Goal: Task Accomplishment & Management: Use online tool/utility

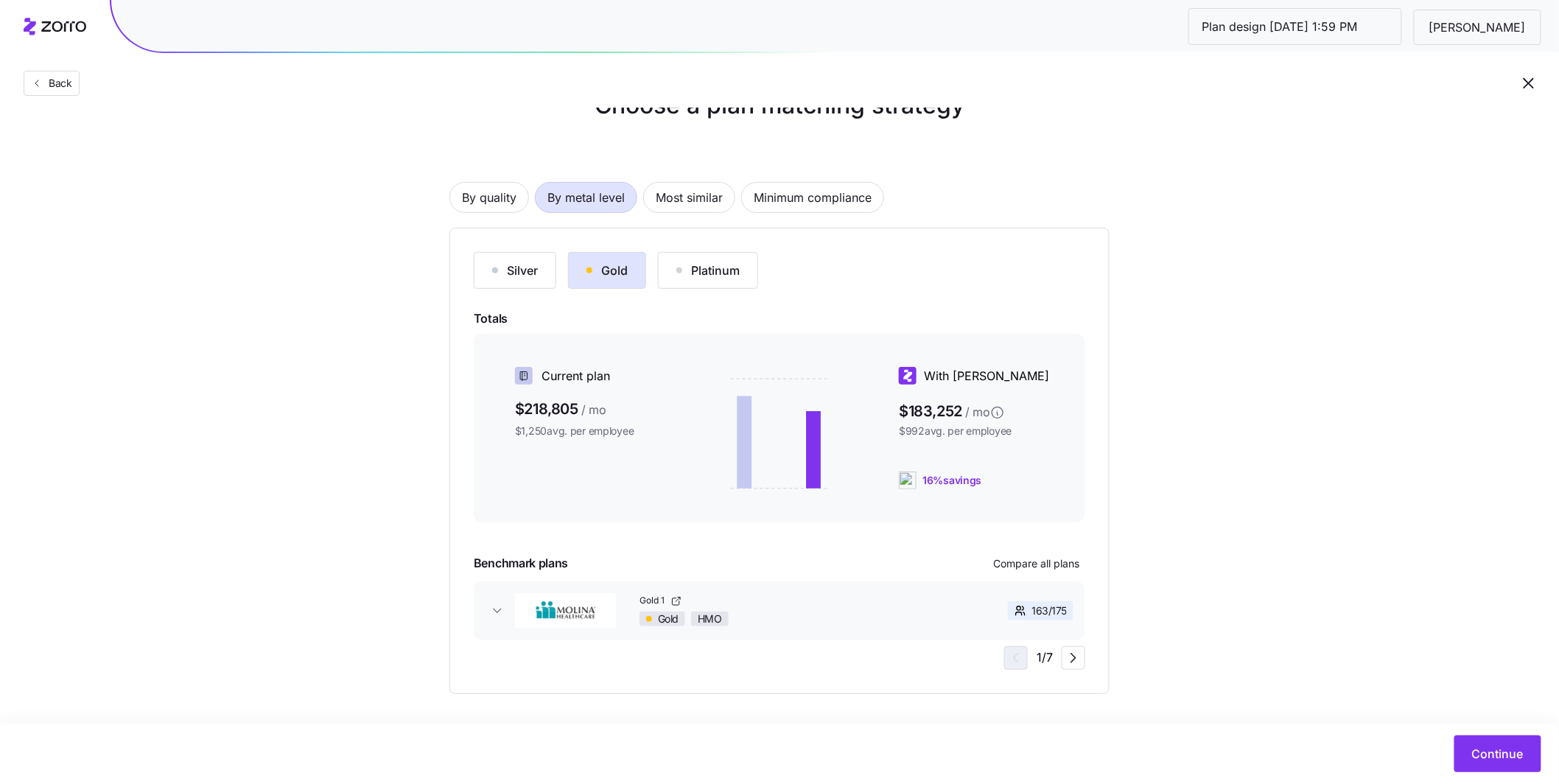
scroll to position [39, 0]
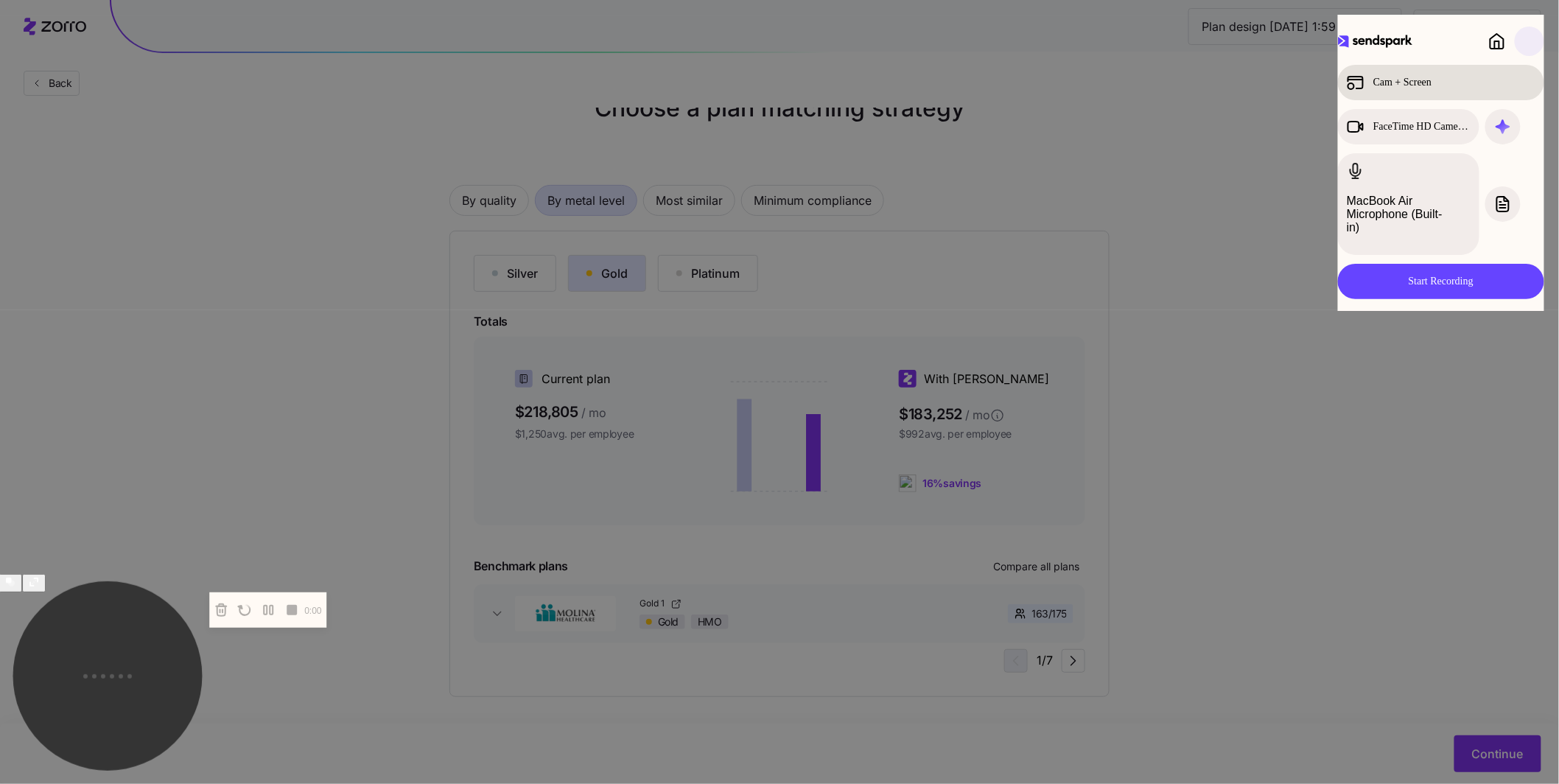
click at [1481, 84] on div "Cam + Screen" at bounding box center [1428, 83] width 163 height 18
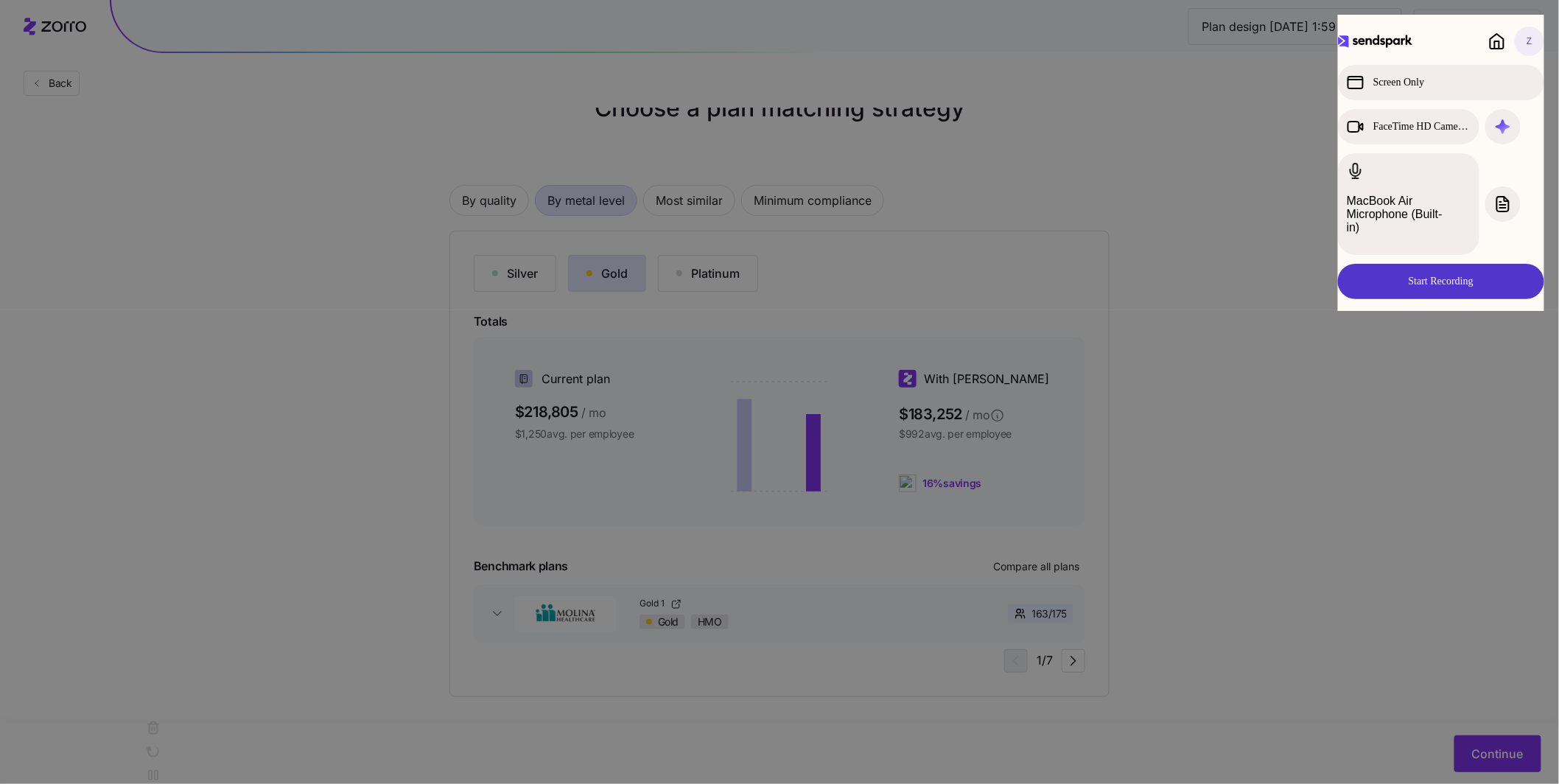
click at [1466, 264] on button "Start Recording" at bounding box center [1441, 281] width 206 height 35
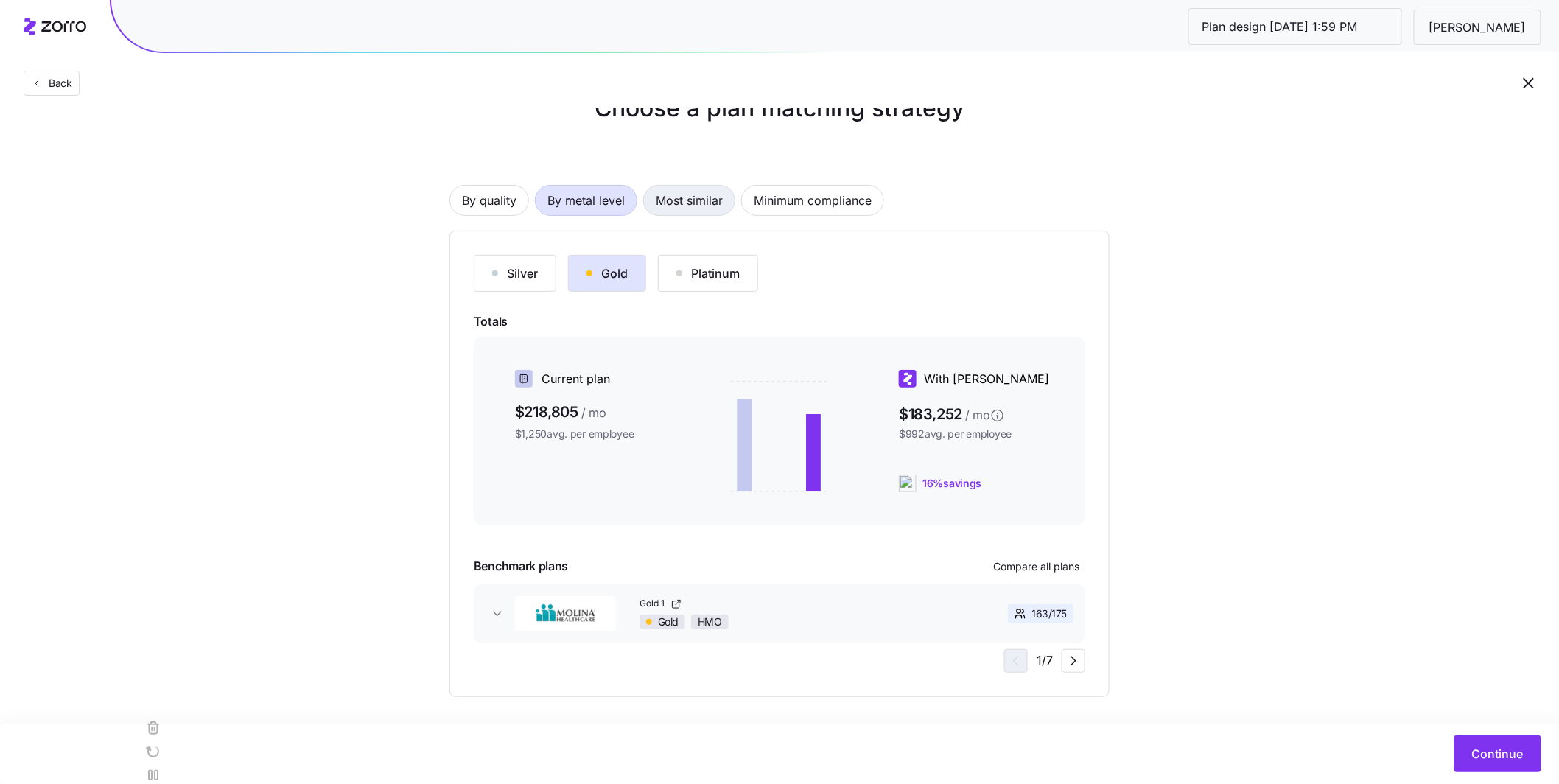
click at [699, 204] on span "Most similar" at bounding box center [689, 200] width 67 height 29
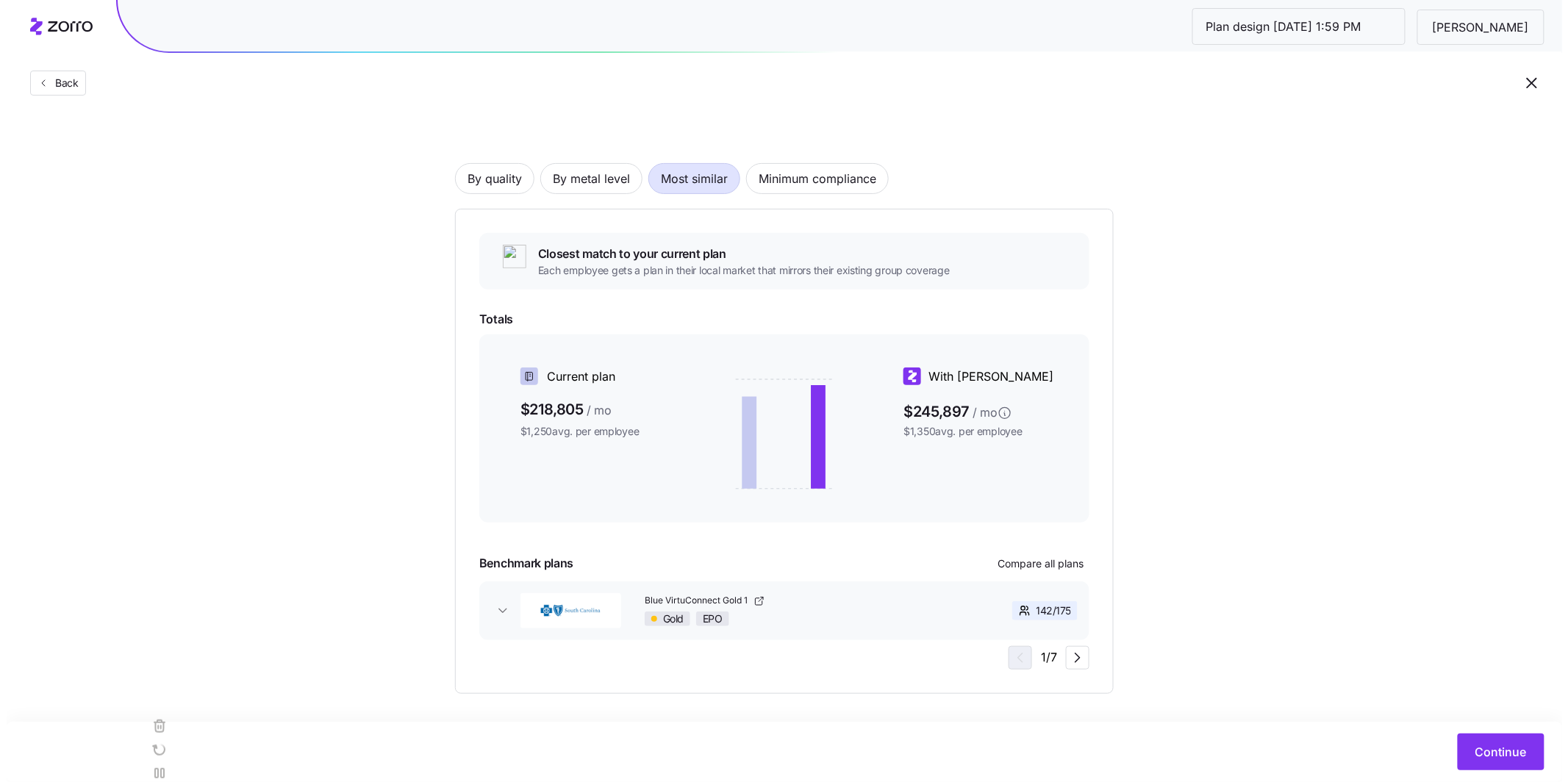
scroll to position [61, 0]
click at [1489, 760] on span "Continue" at bounding box center [1494, 751] width 52 height 18
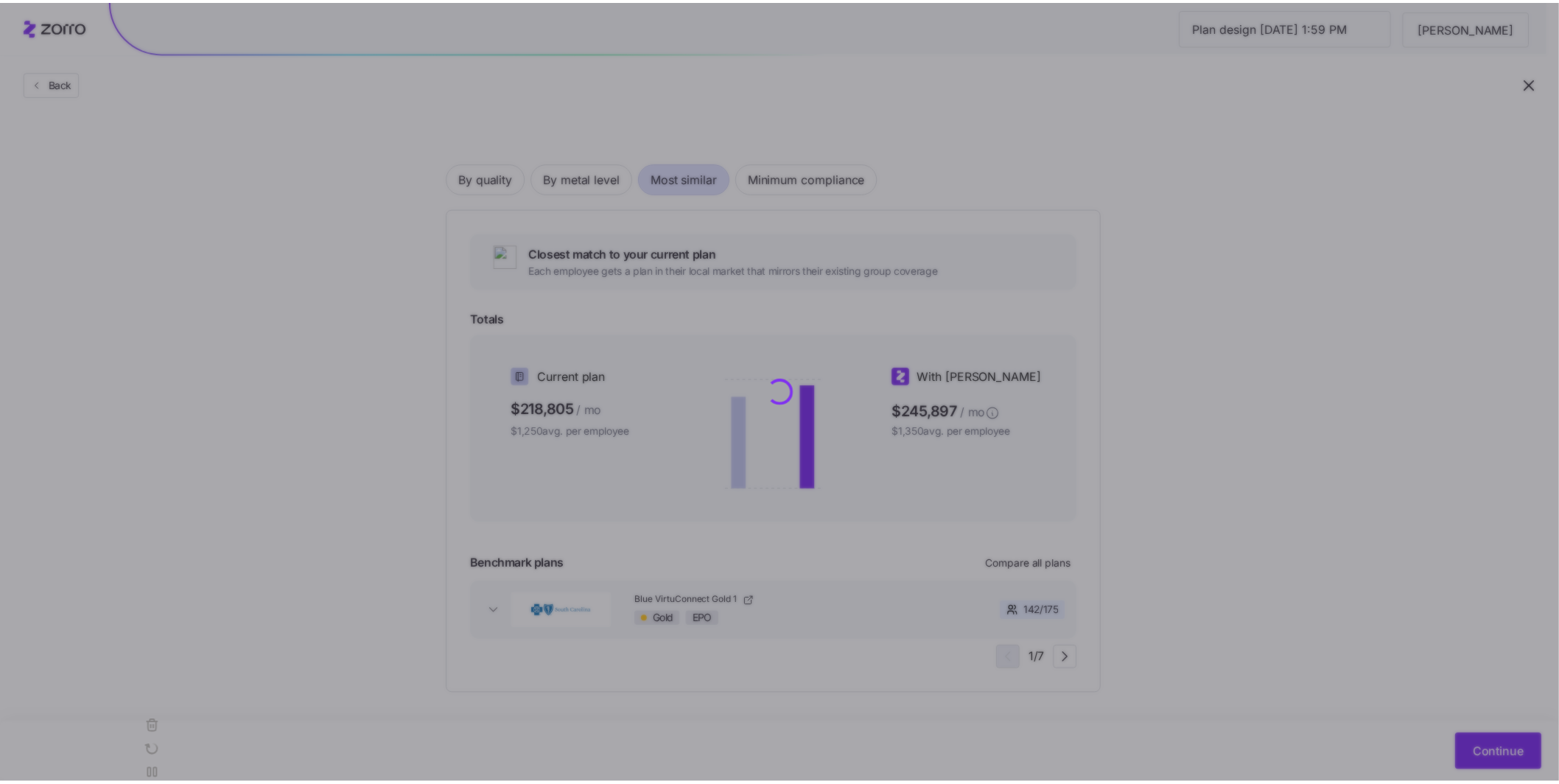
scroll to position [0, 0]
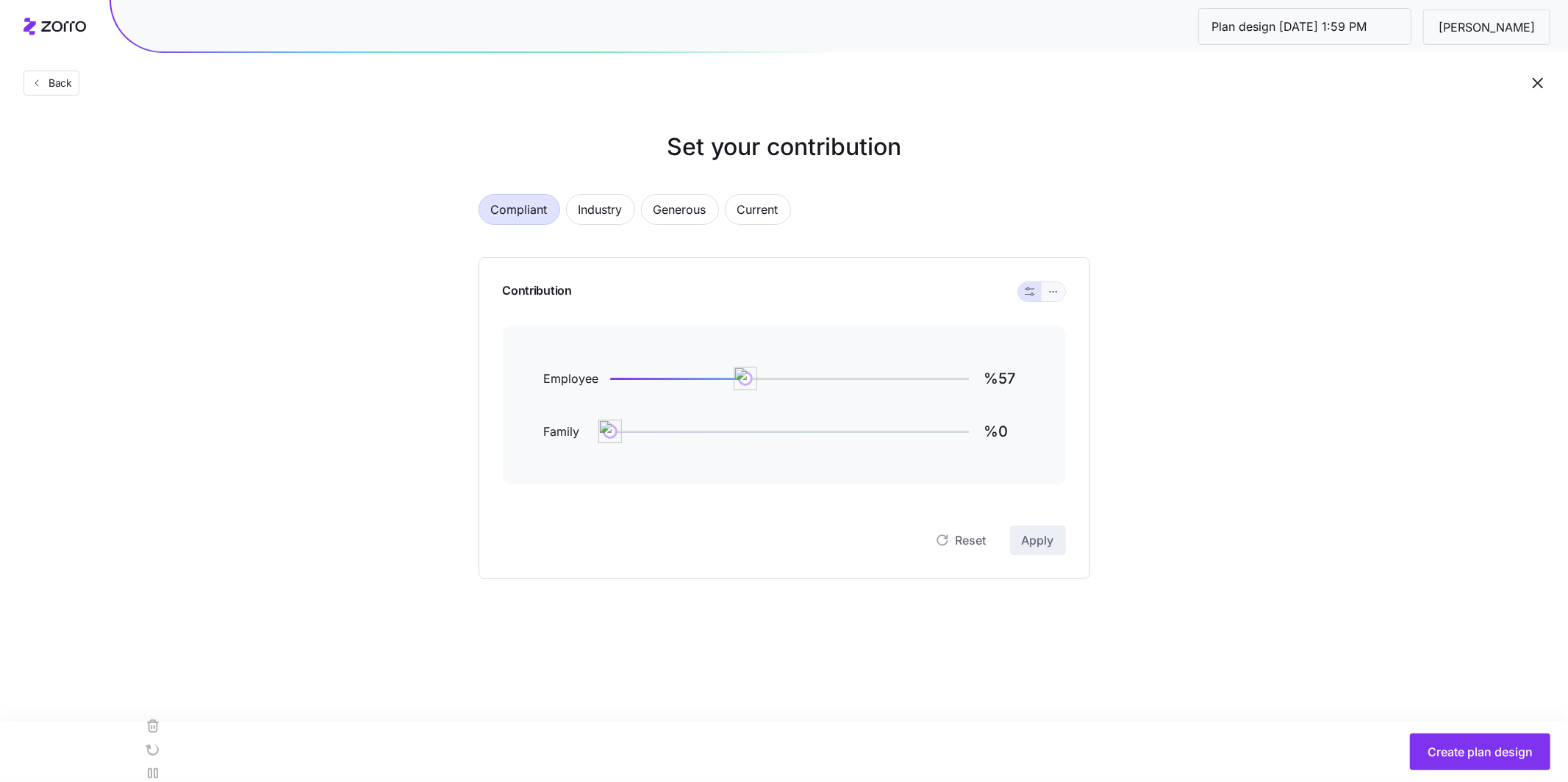
click at [1057, 298] on button "button" at bounding box center [1053, 291] width 23 height 19
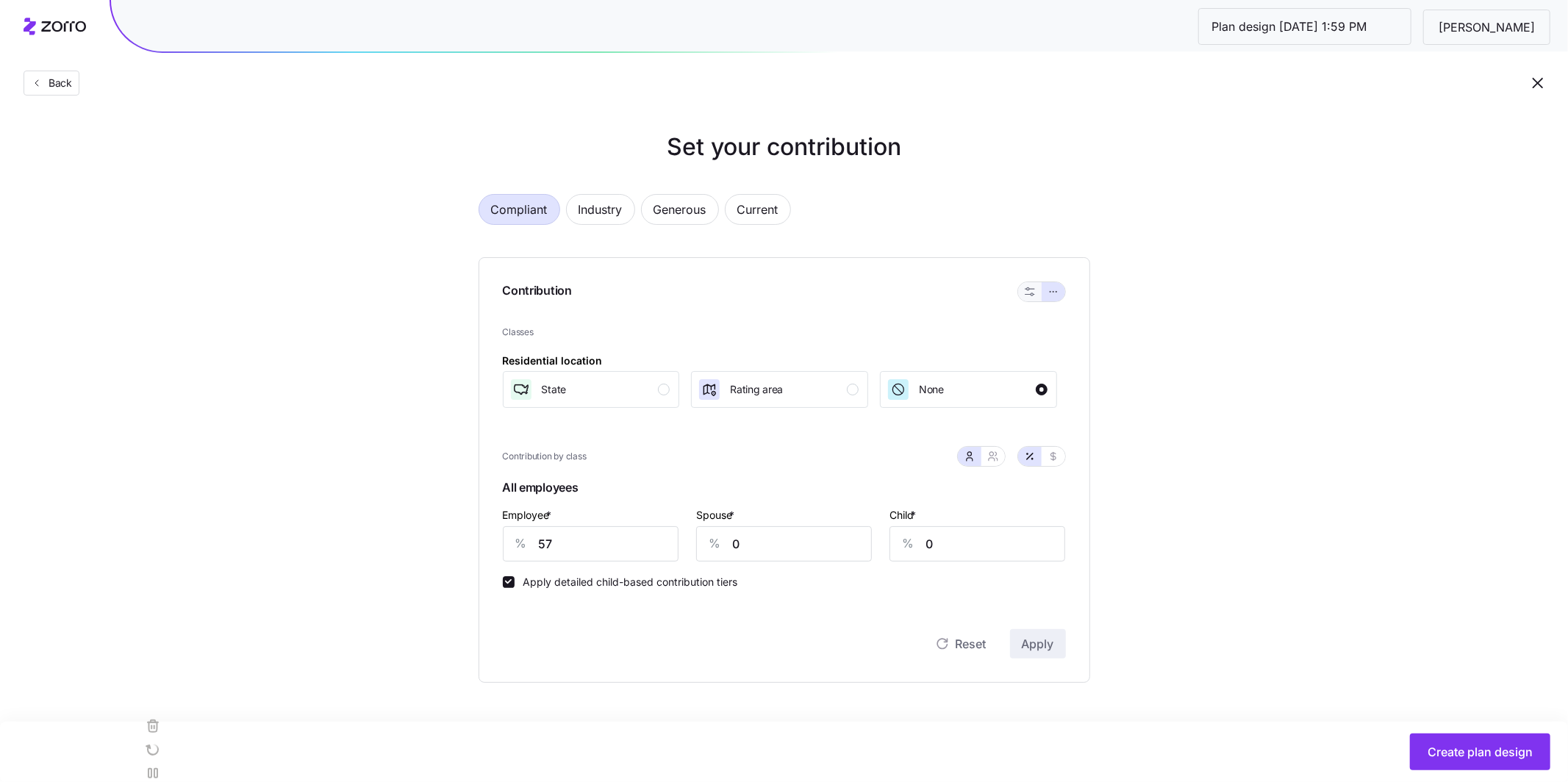
click at [1025, 290] on icon "button" at bounding box center [1030, 291] width 10 height 10
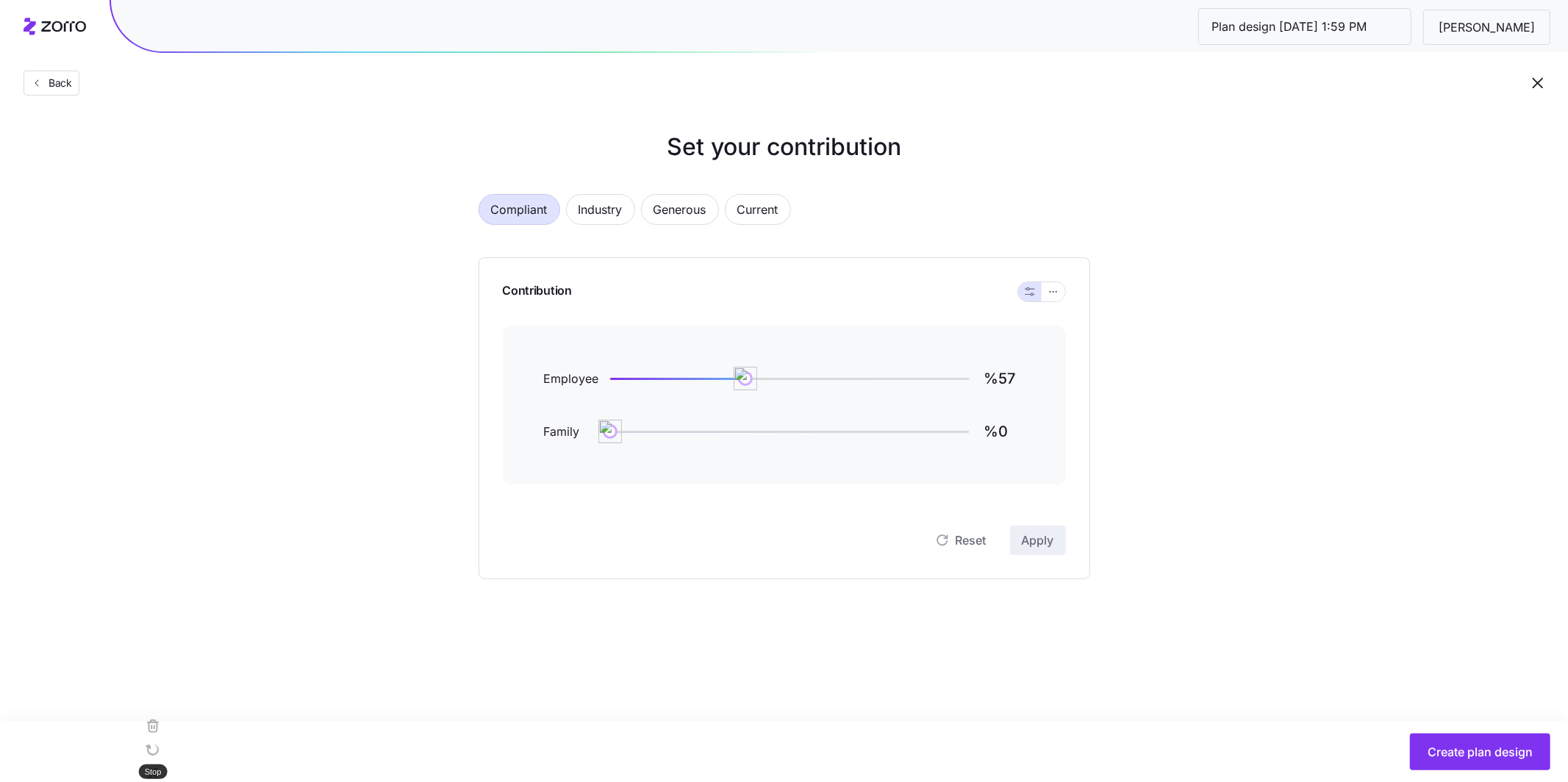
click at [146, 781] on rect at bounding box center [141, 797] width 10 height 10
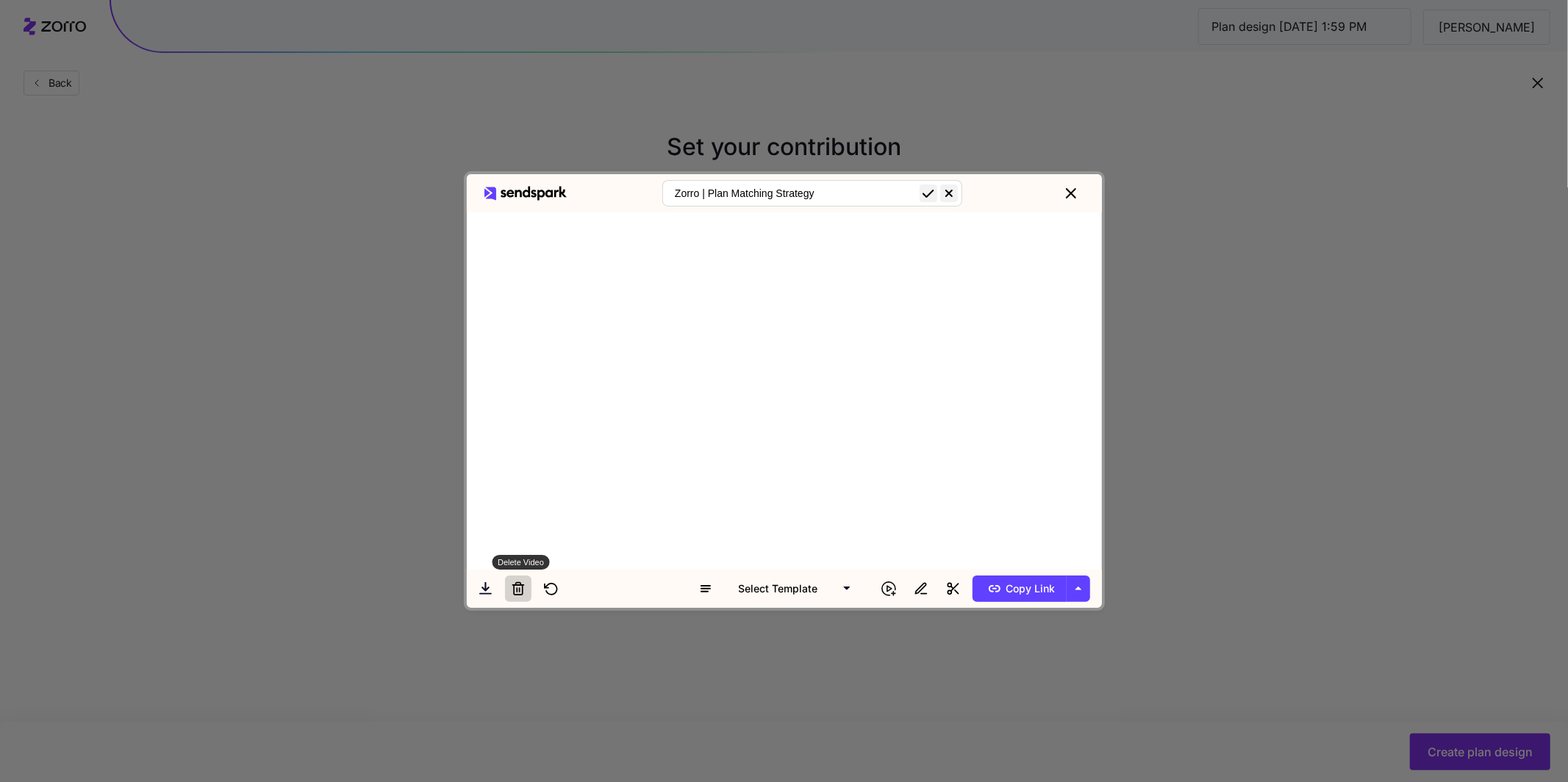
click at [514, 592] on icon at bounding box center [518, 589] width 9 height 13
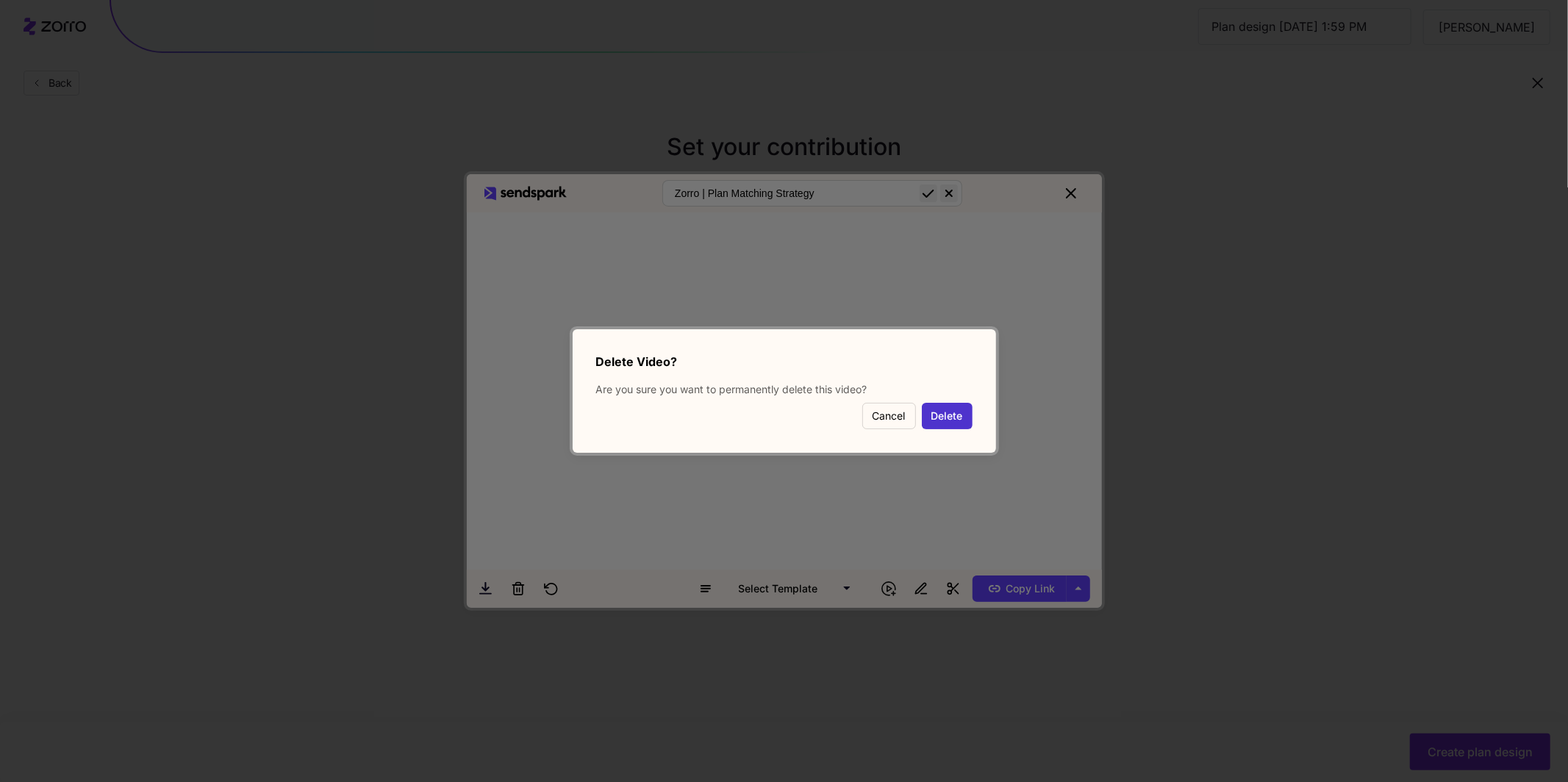
click at [940, 410] on button "Delete" at bounding box center [946, 416] width 51 height 27
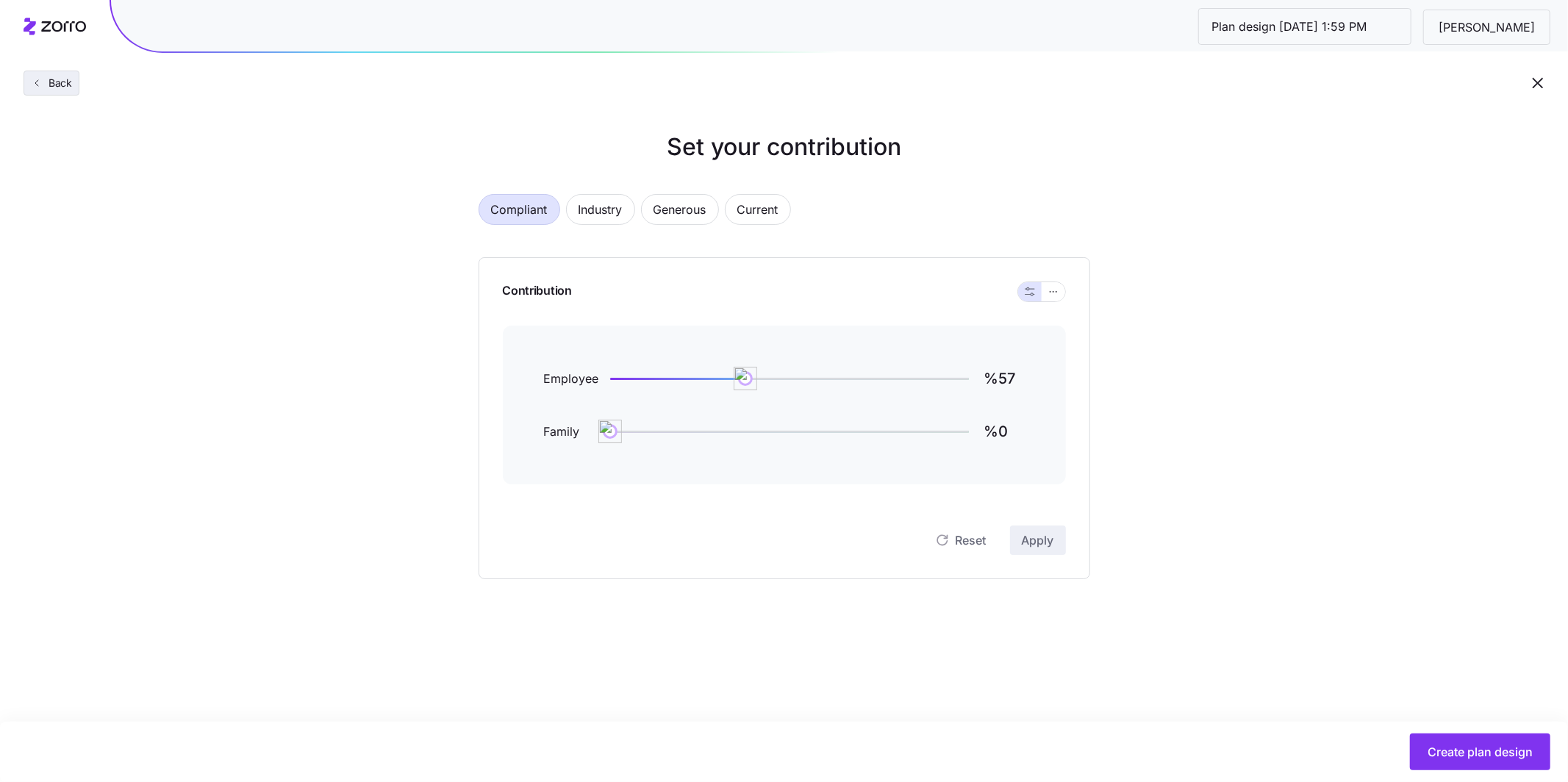
click at [61, 77] on span "Back" at bounding box center [58, 82] width 29 height 15
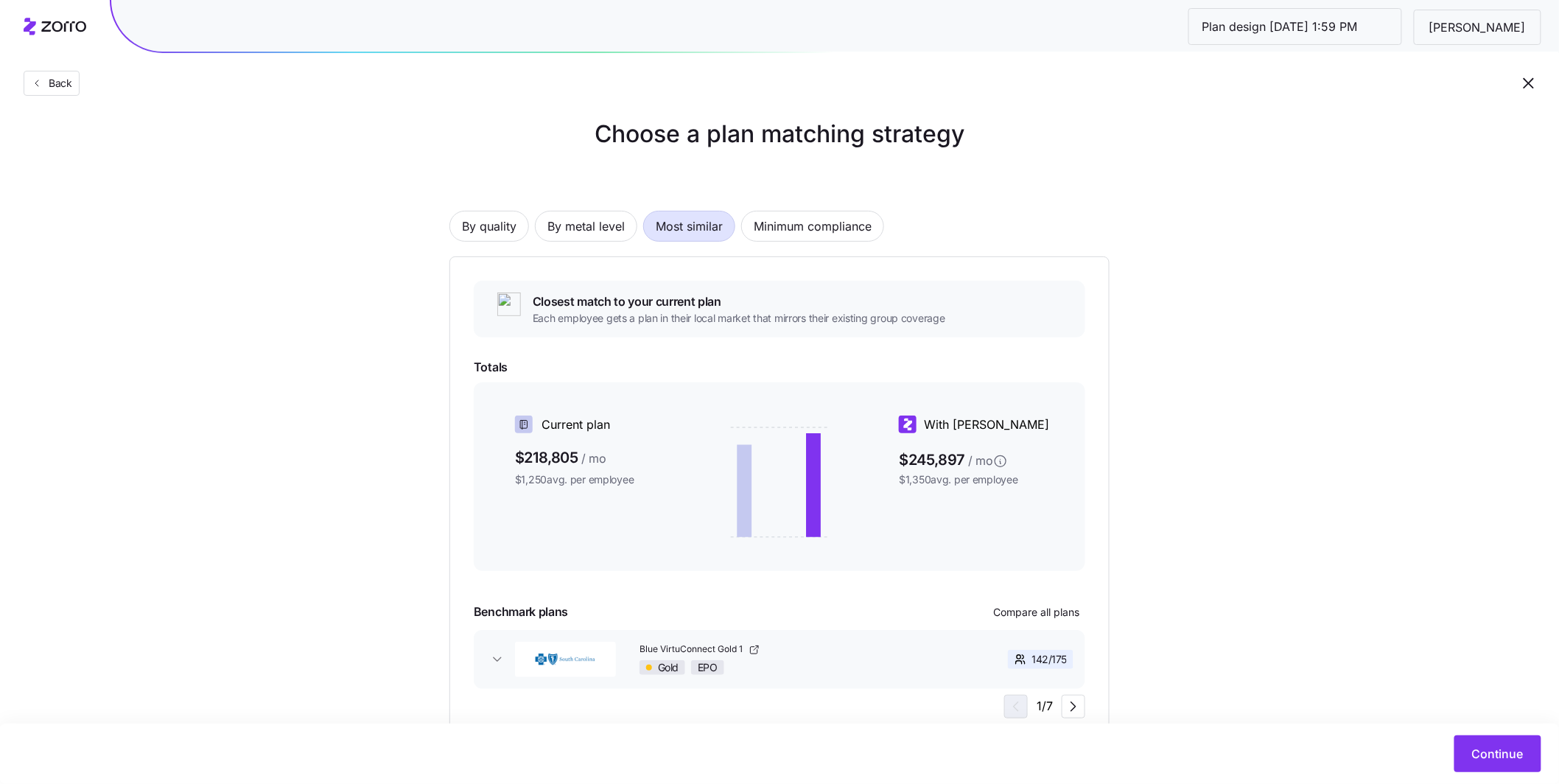
scroll to position [31, 0]
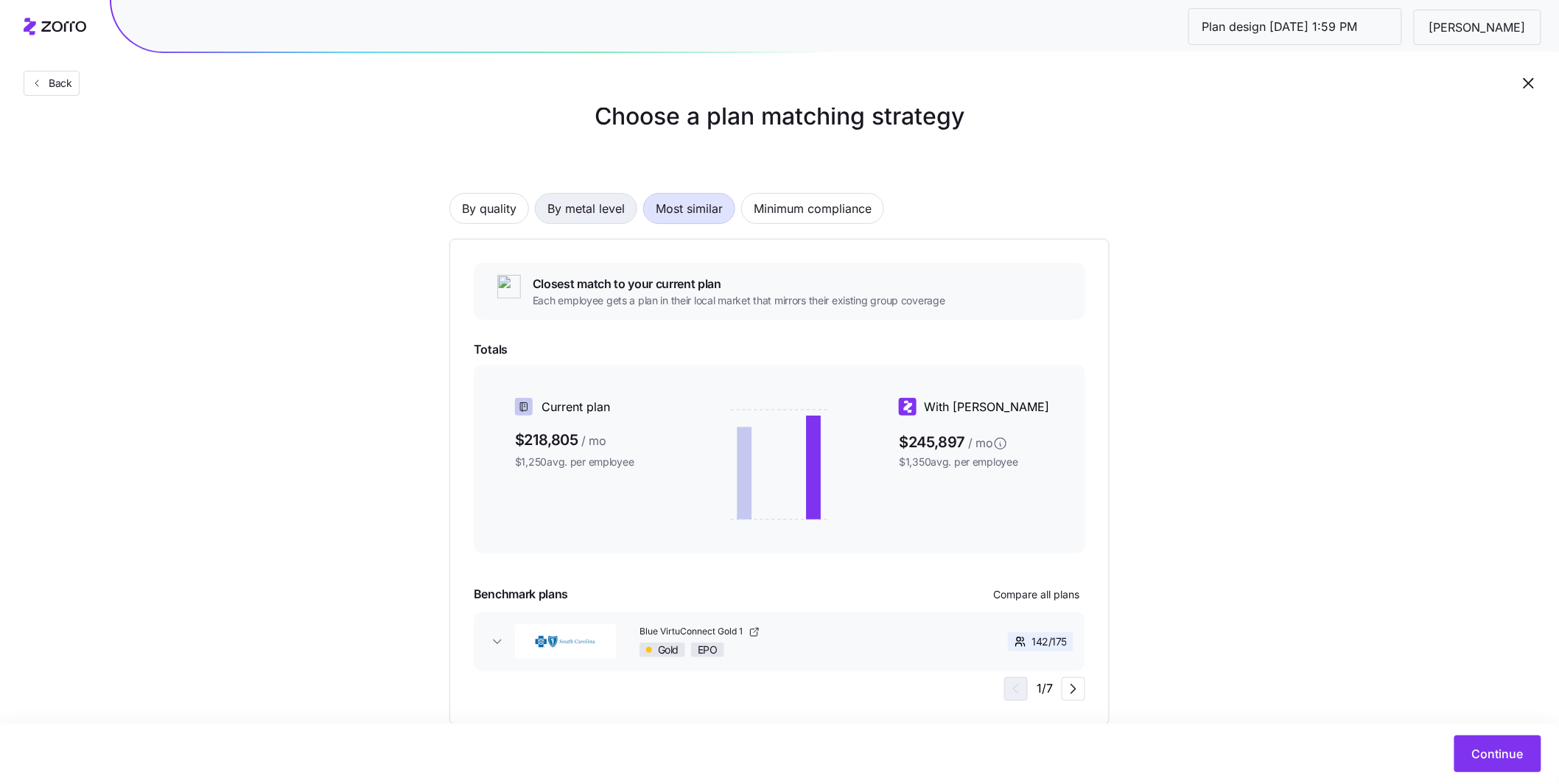
click at [583, 209] on span "By metal level" at bounding box center [586, 208] width 78 height 29
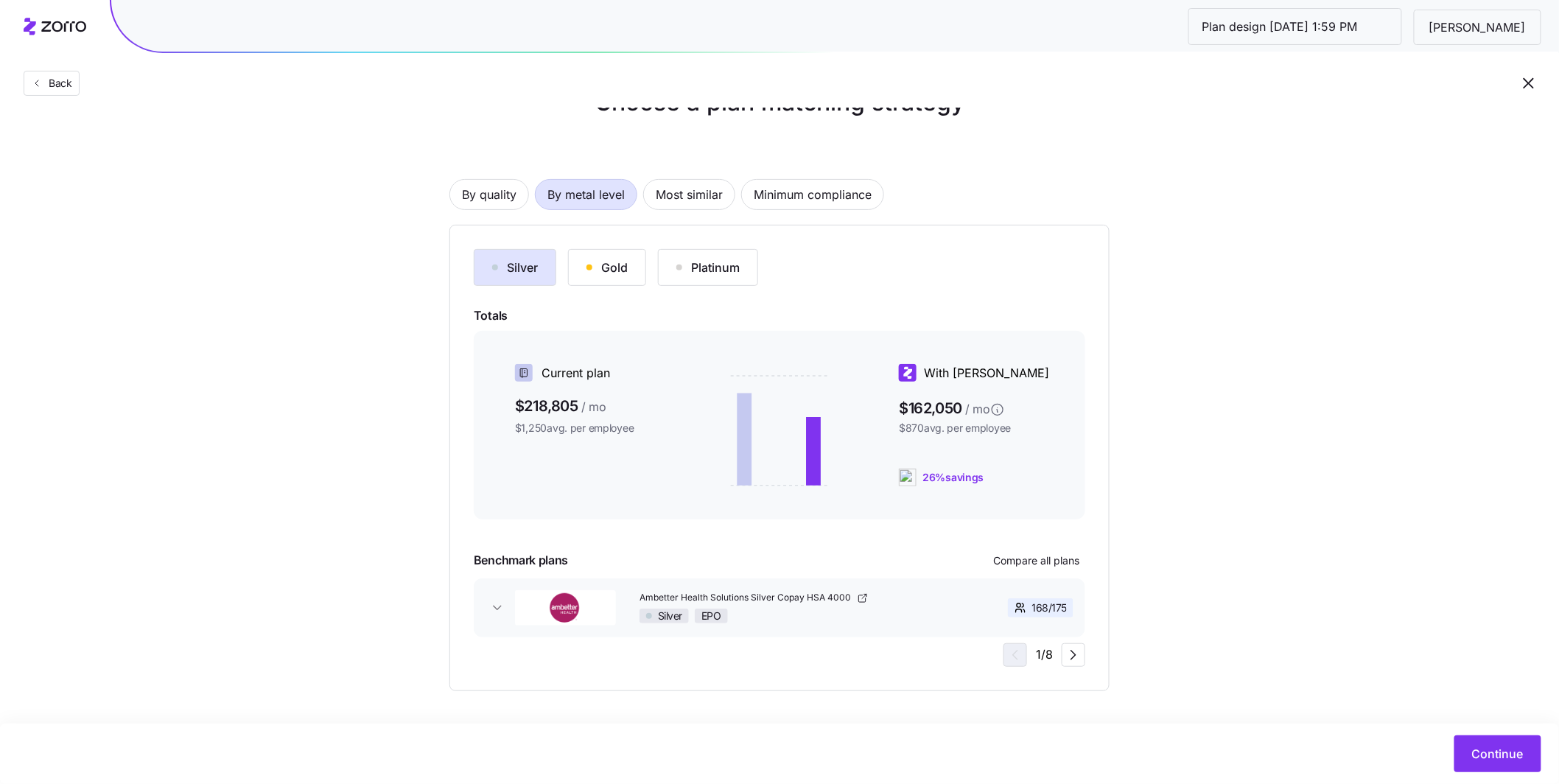
scroll to position [46, 0]
click at [598, 275] on button "Gold" at bounding box center [607, 266] width 78 height 37
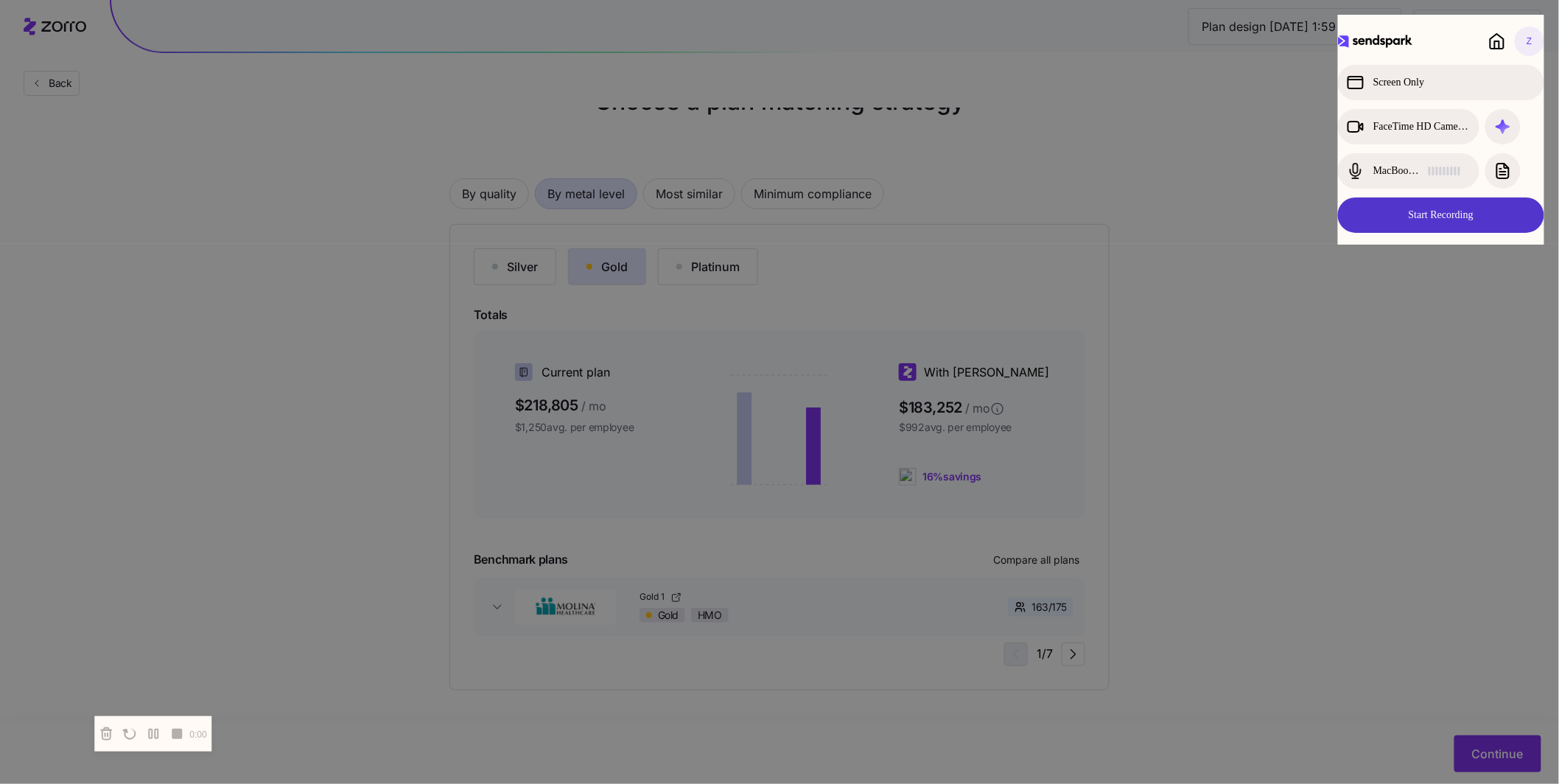
click at [1461, 221] on button "Start Recording" at bounding box center [1441, 215] width 206 height 35
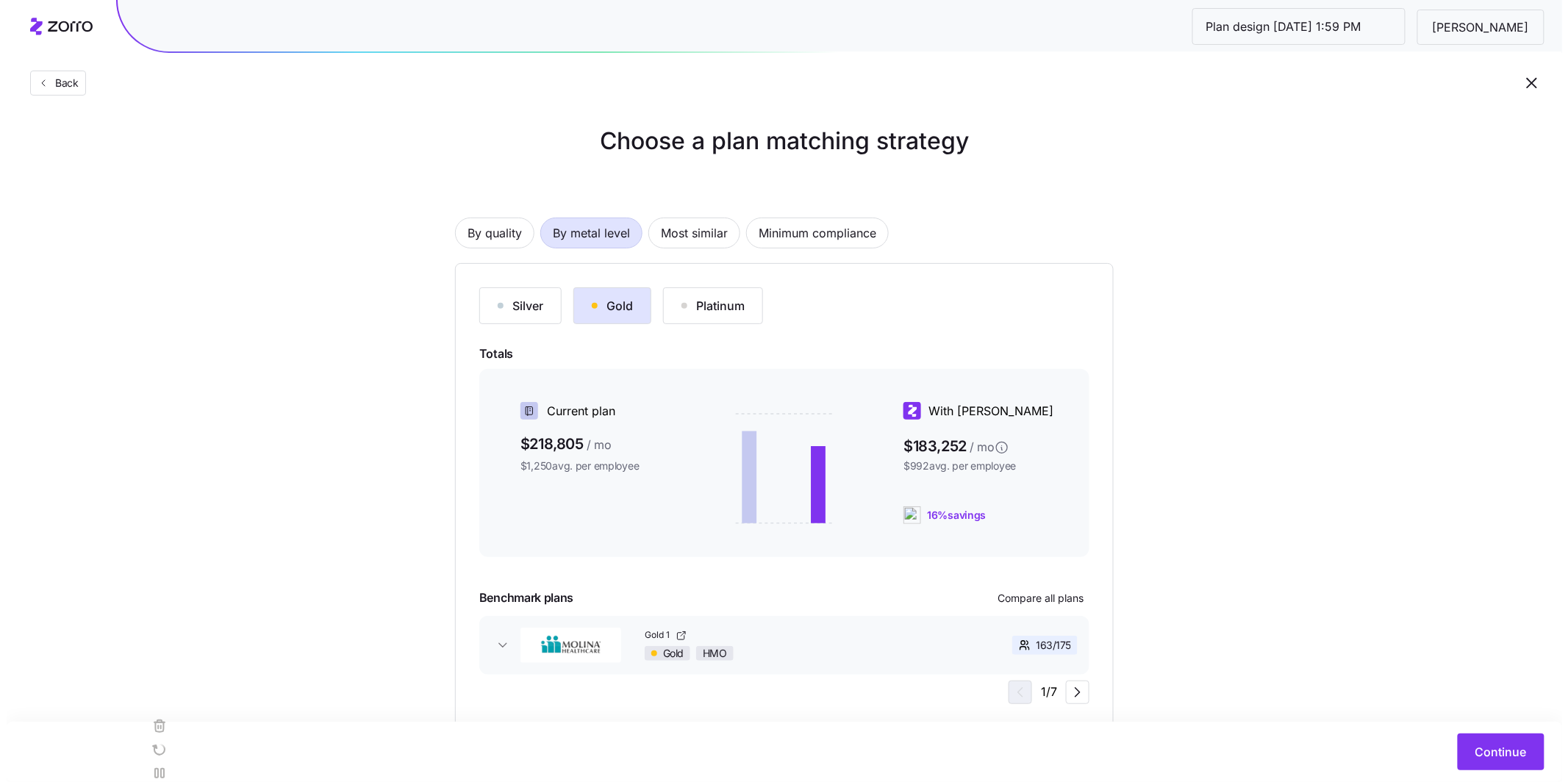
scroll to position [13, 0]
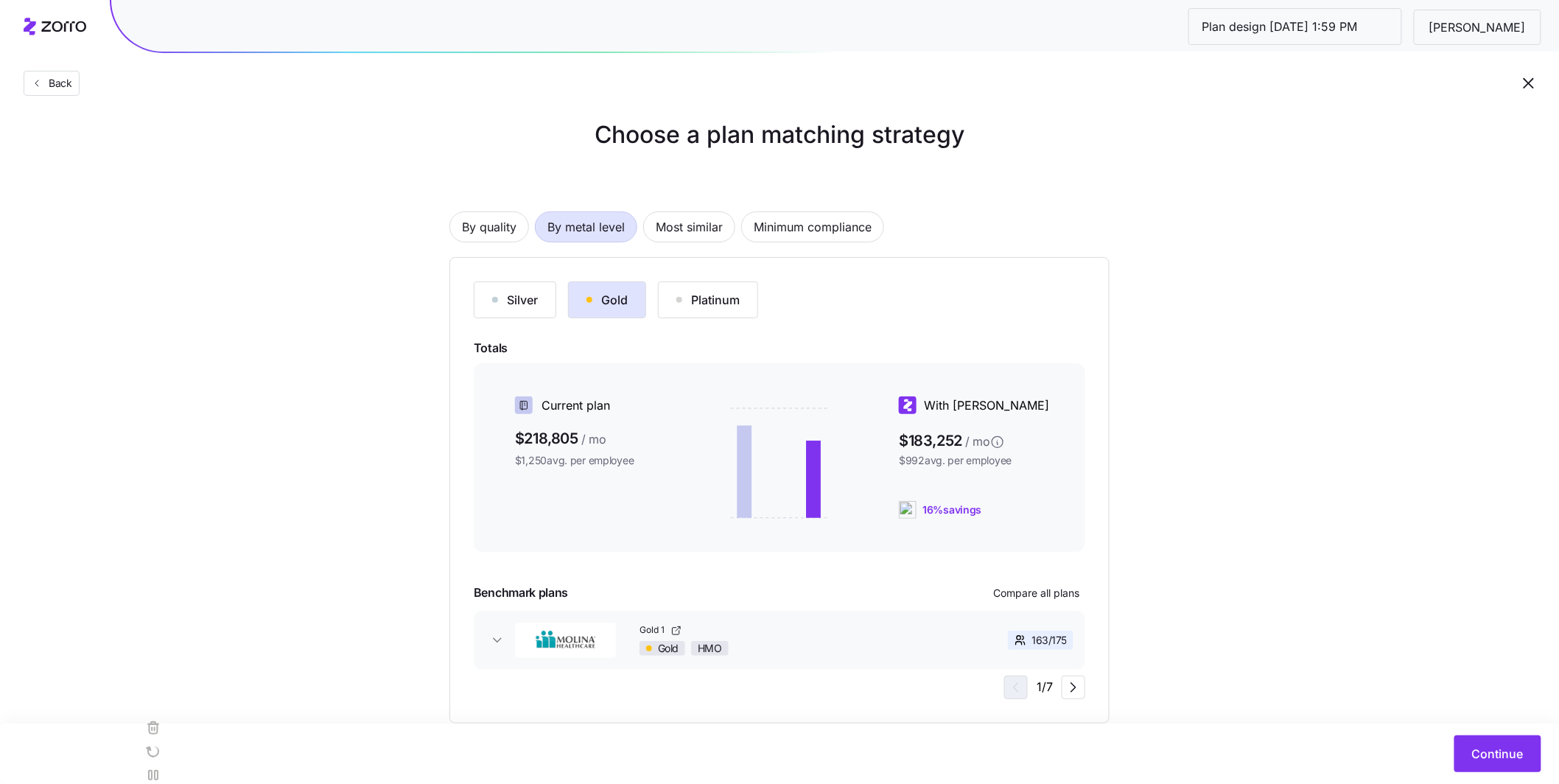
click at [831, 282] on div "Silver Gold Platinum" at bounding box center [780, 300] width 612 height 37
click at [702, 231] on span "Most similar" at bounding box center [689, 227] width 67 height 29
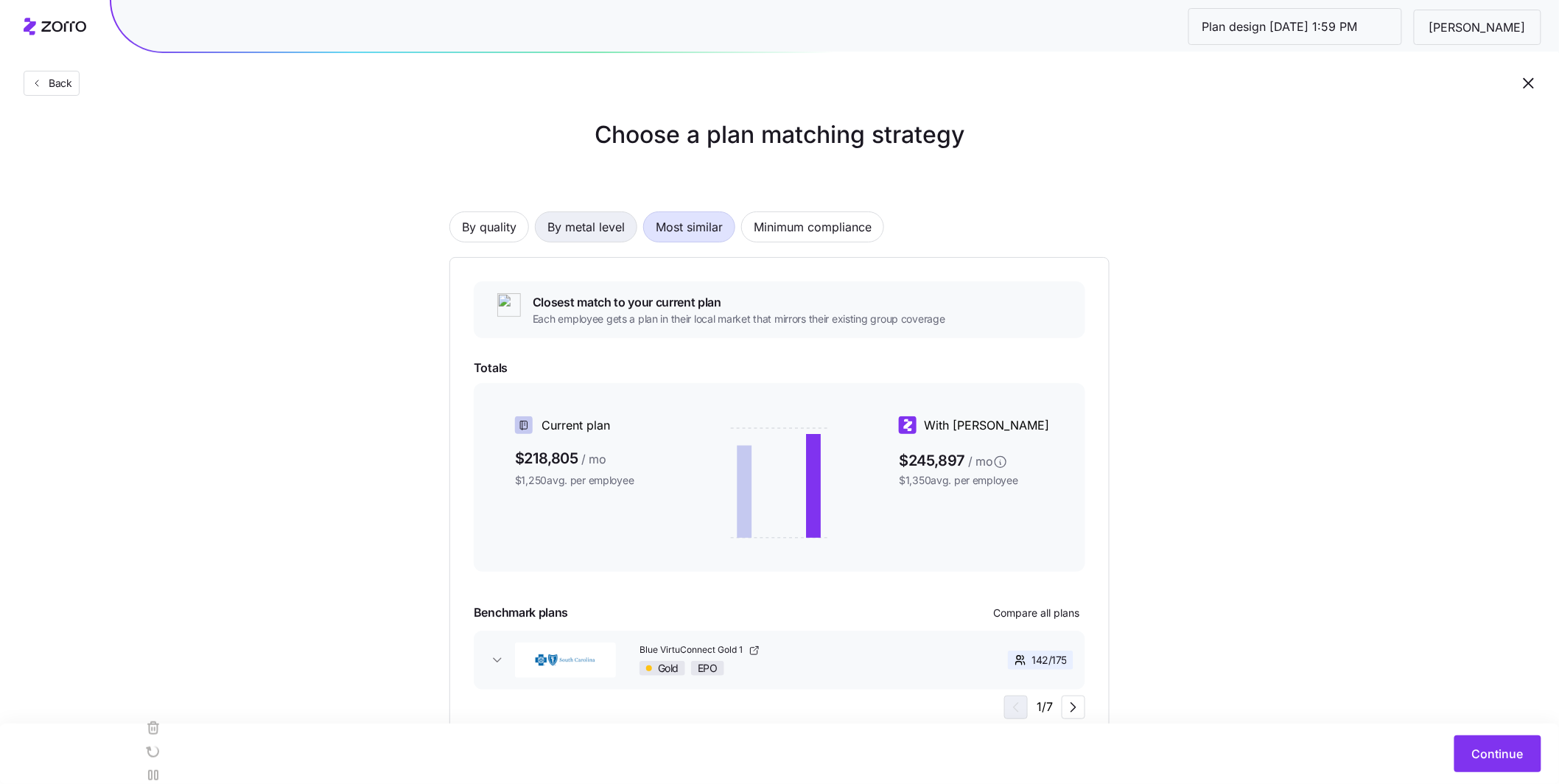
click at [602, 231] on span "By metal level" at bounding box center [586, 227] width 78 height 29
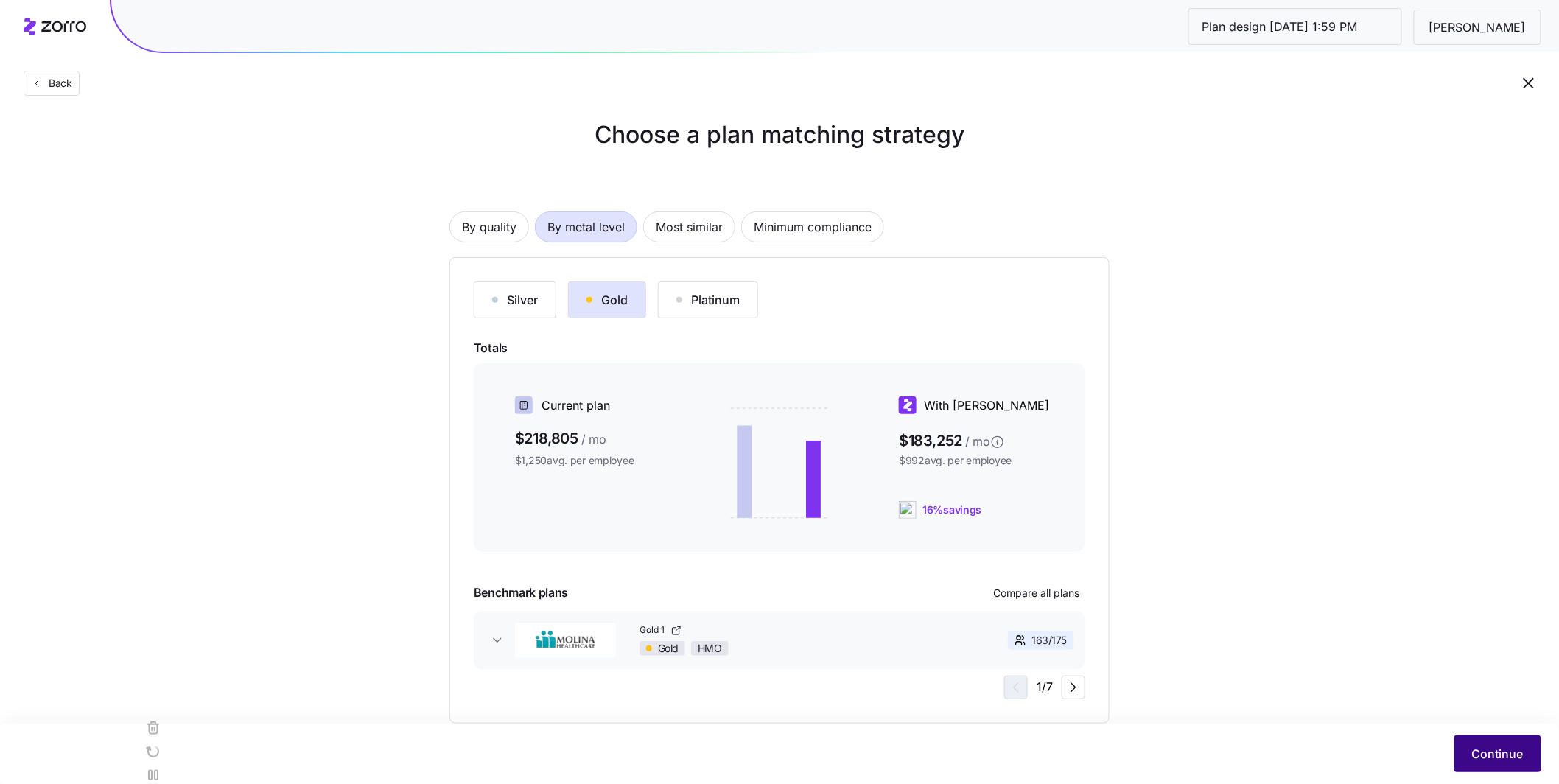
click at [1504, 762] on button "Continue" at bounding box center [1498, 753] width 87 height 37
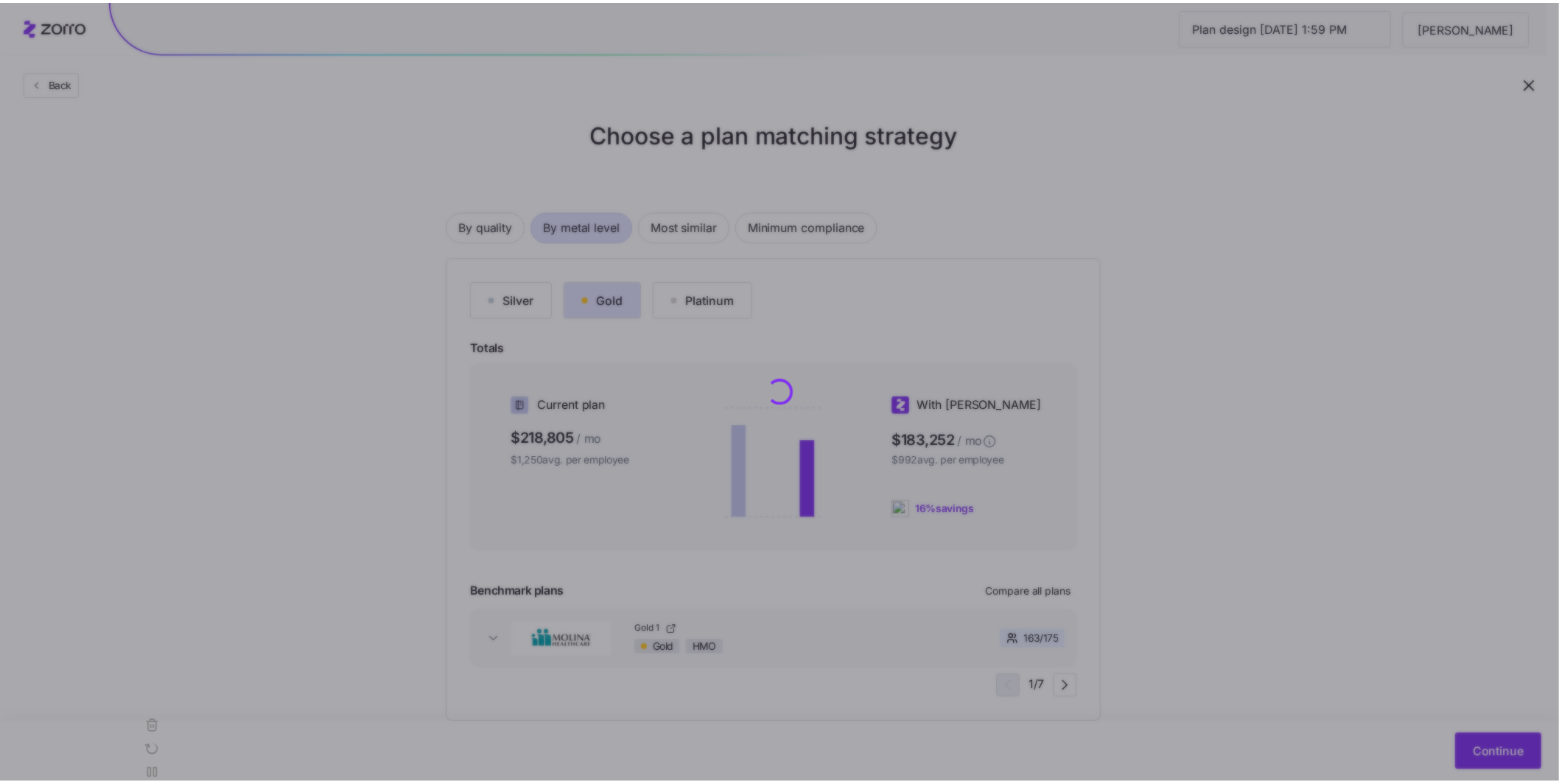
scroll to position [0, 0]
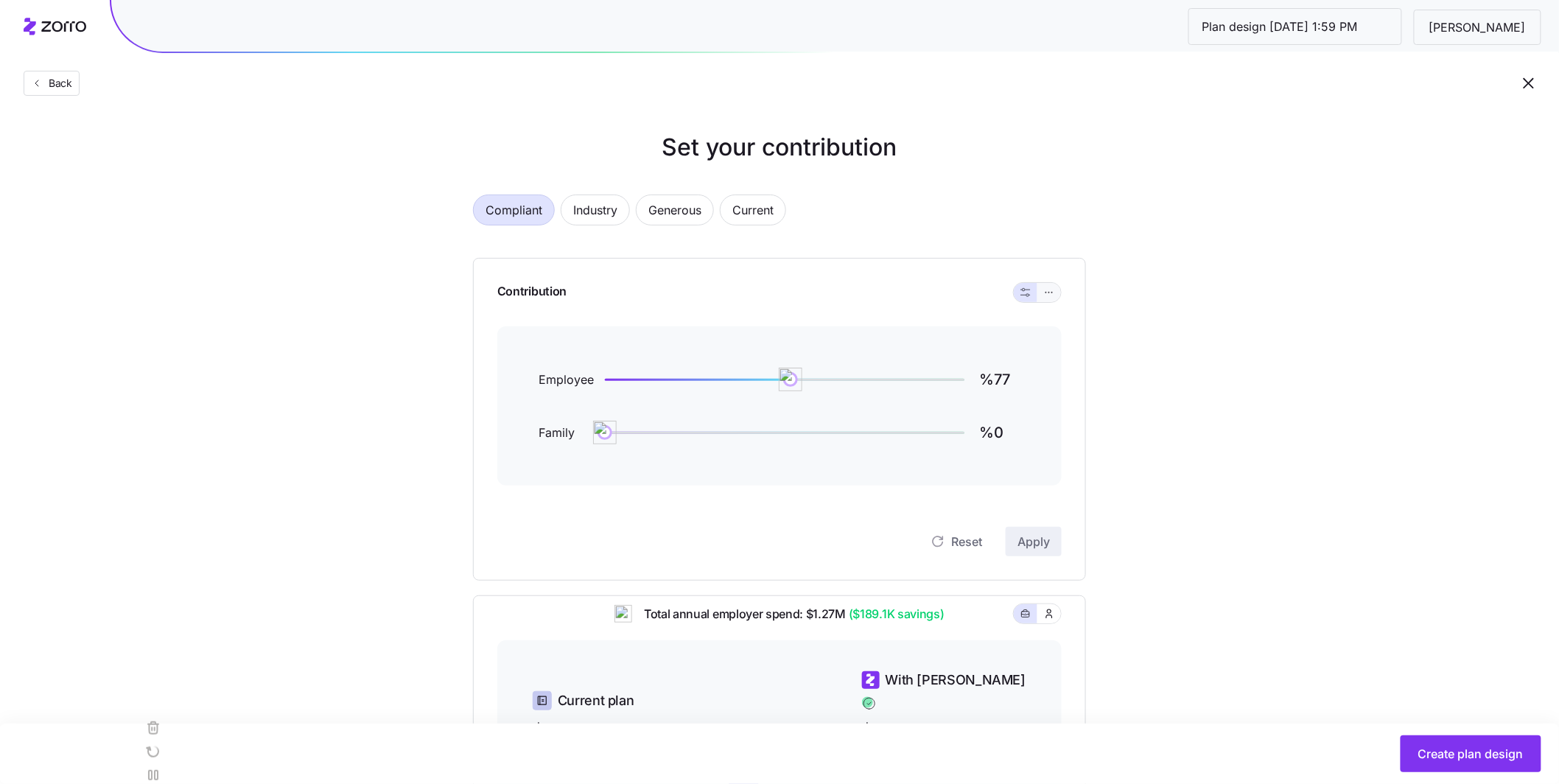
click at [1052, 294] on icon "button" at bounding box center [1050, 292] width 10 height 18
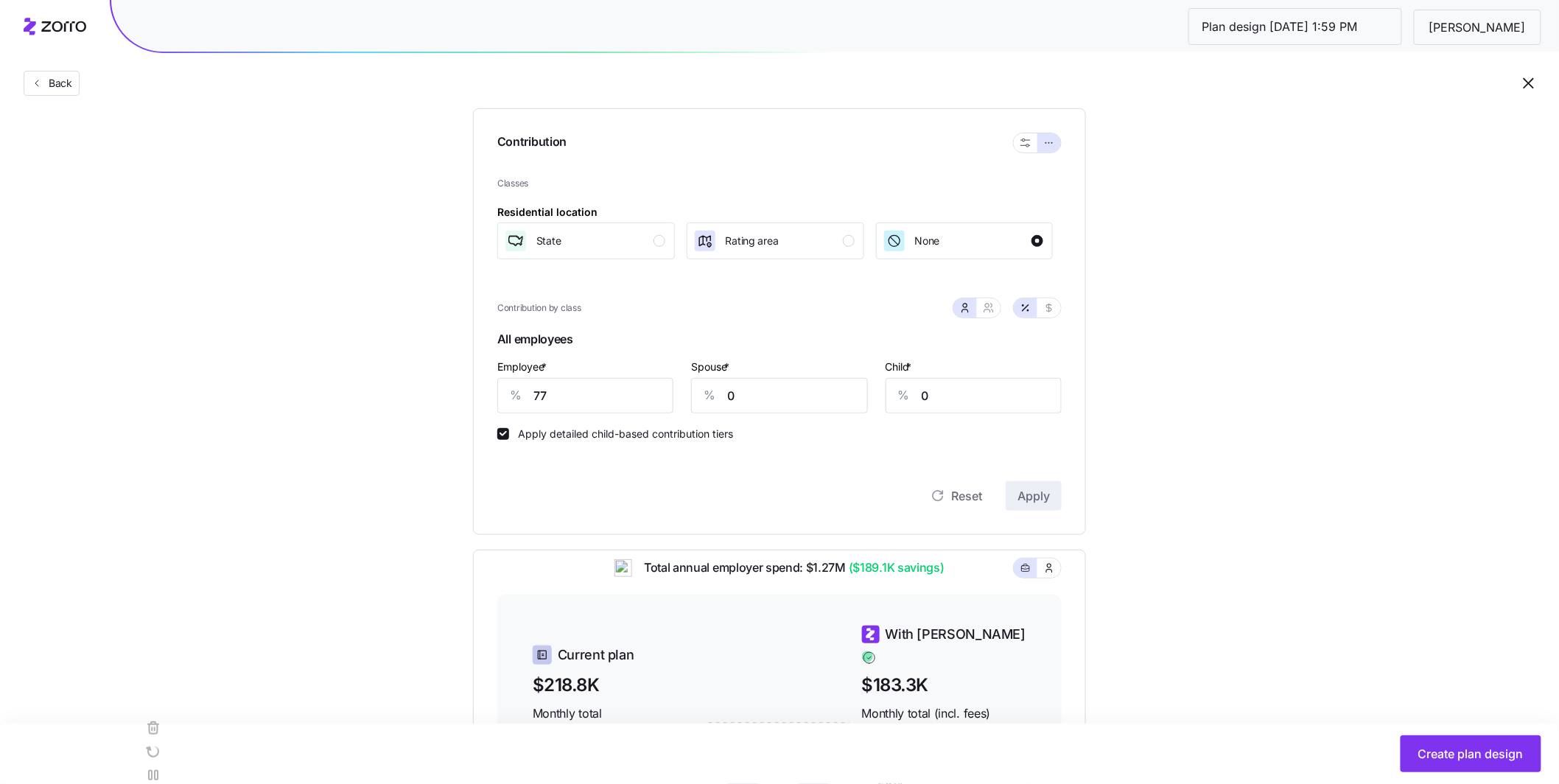
scroll to position [319, 0]
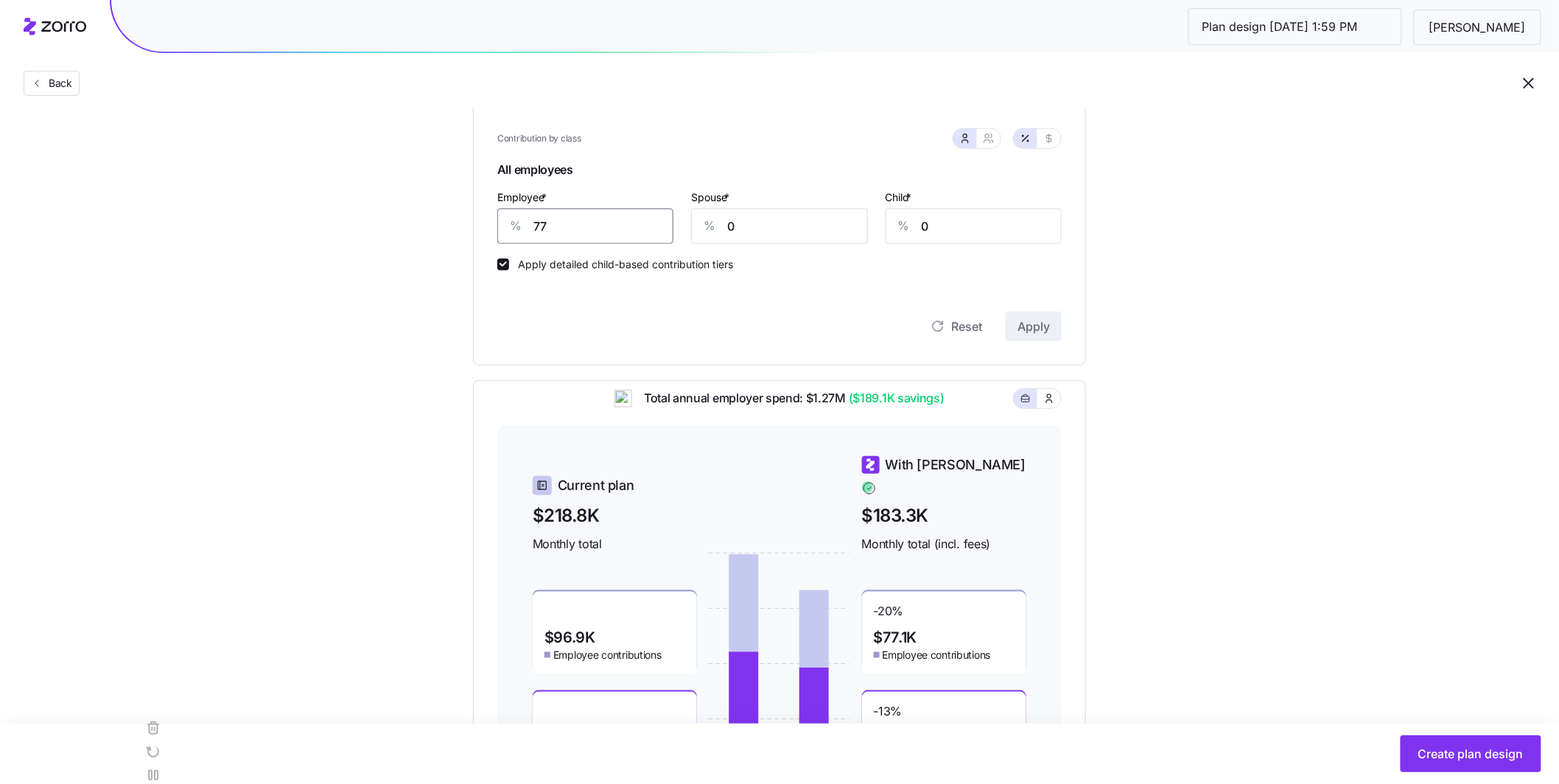
drag, startPoint x: 578, startPoint y: 222, endPoint x: 465, endPoint y: 208, distance: 113.9
click at [460, 208] on div "Compliant Industry Generous Current Contribution Classes Residential location S…" at bounding box center [780, 335] width 660 height 955
type input "85"
click at [1041, 319] on span "Apply" at bounding box center [1034, 327] width 33 height 18
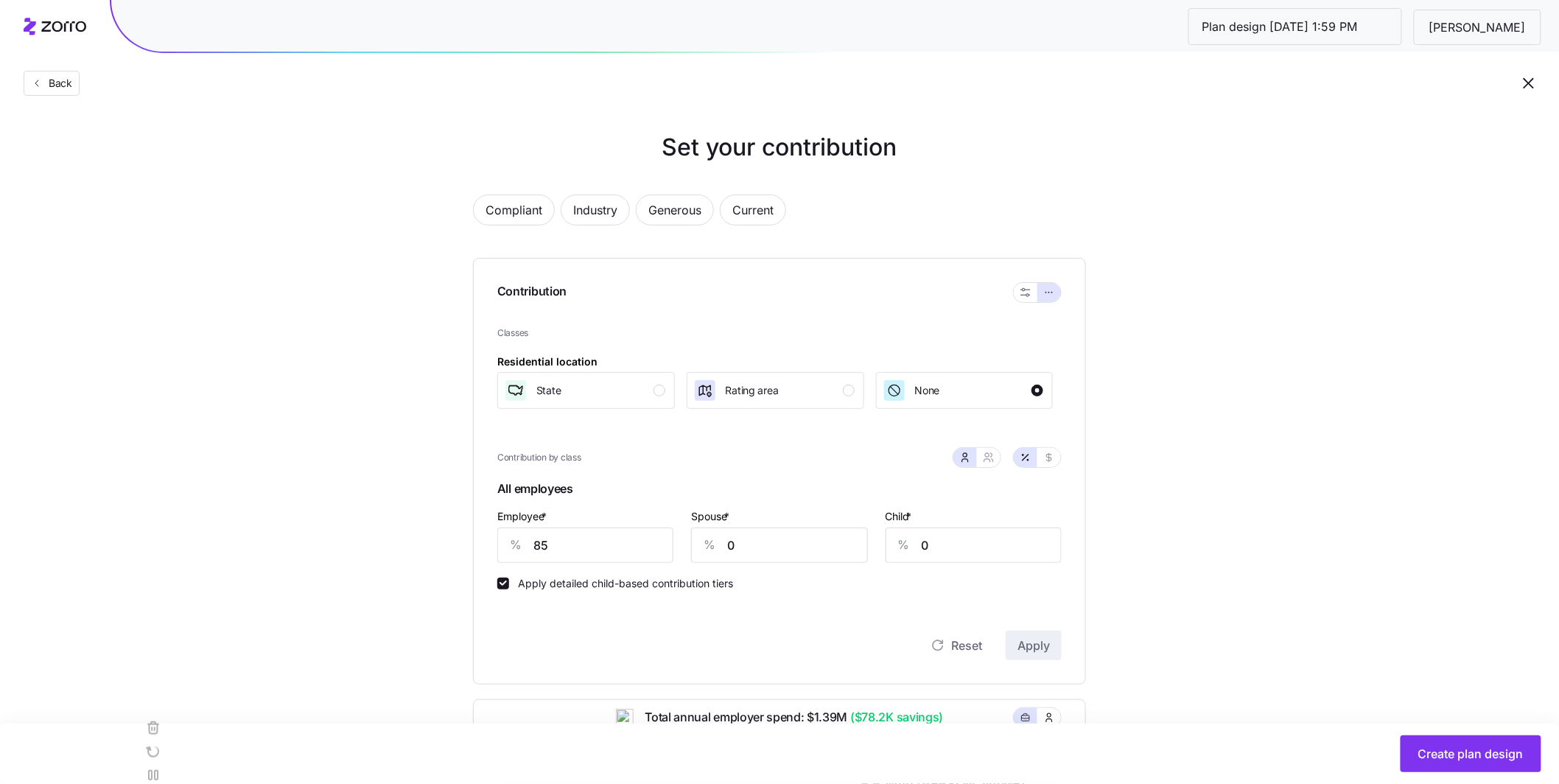
scroll to position [443, 0]
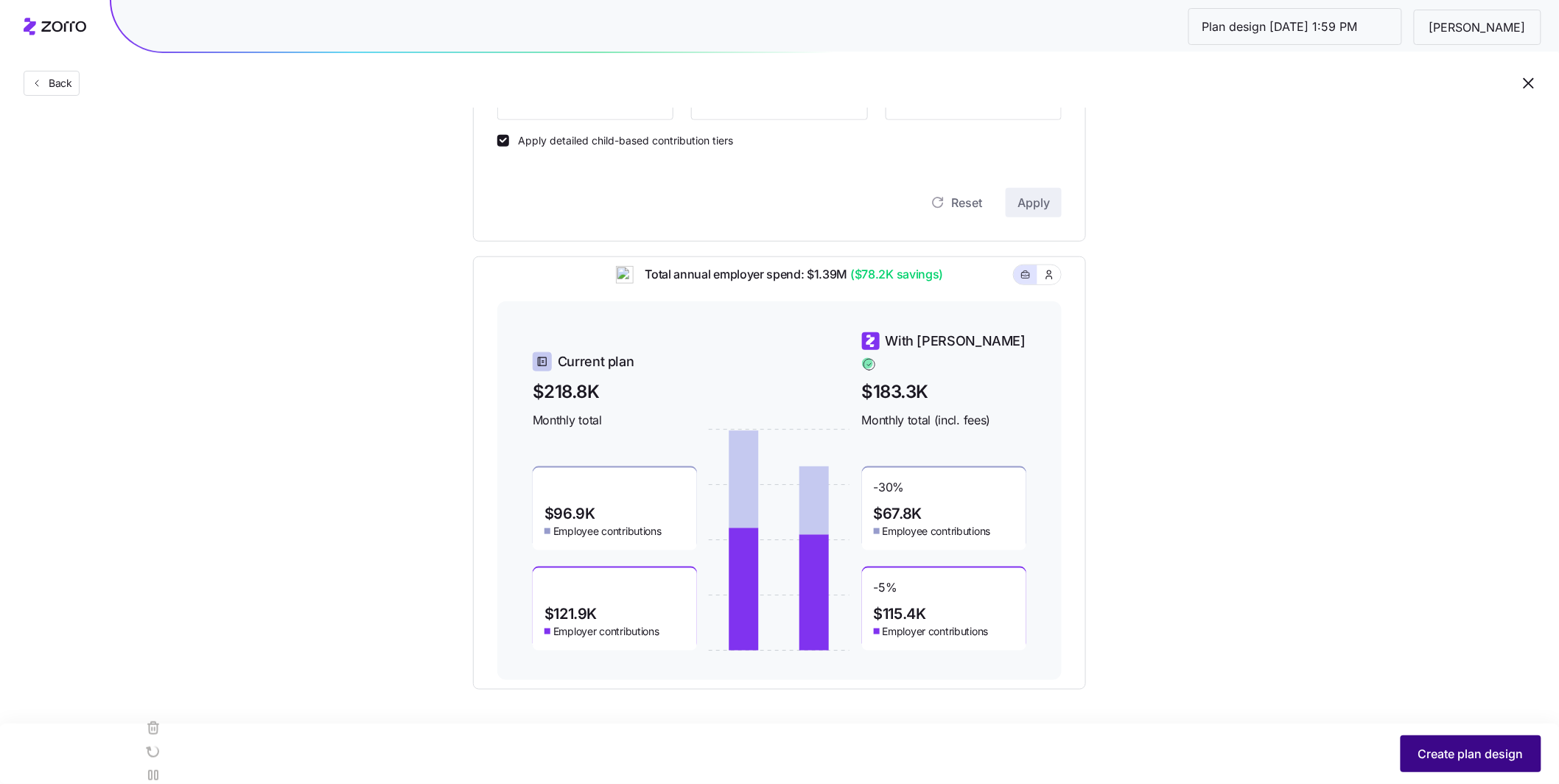
click at [1479, 744] on button "Create plan design" at bounding box center [1470, 753] width 140 height 37
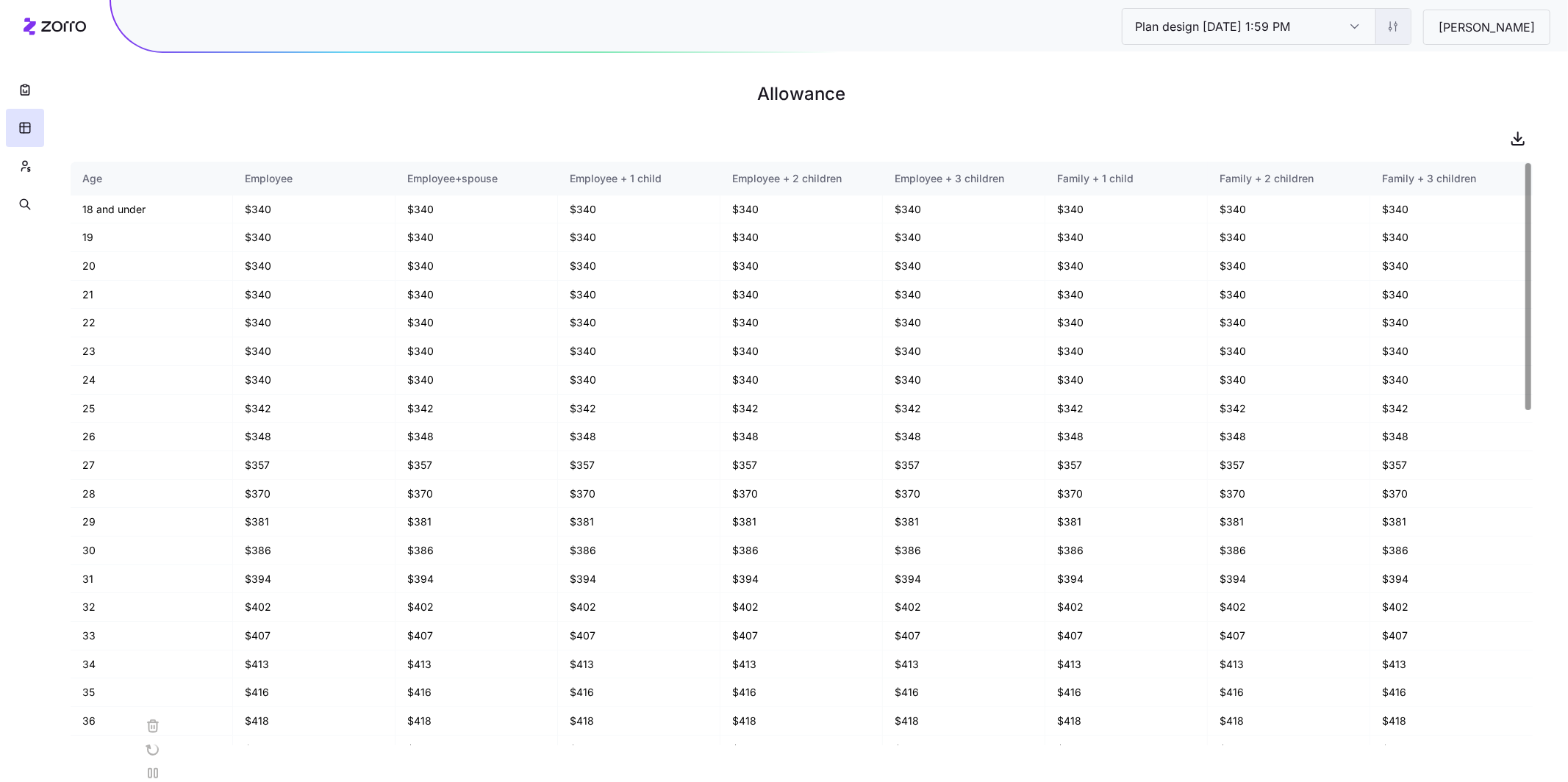
click at [1363, 33] on html "Plan design [DATE] 1:59 PM Plan design [DATE] 1:59 PM Constantia Blythewood All…" at bounding box center [784, 391] width 1568 height 782
click at [1332, 58] on div "Edit contribution" at bounding box center [1301, 65] width 146 height 23
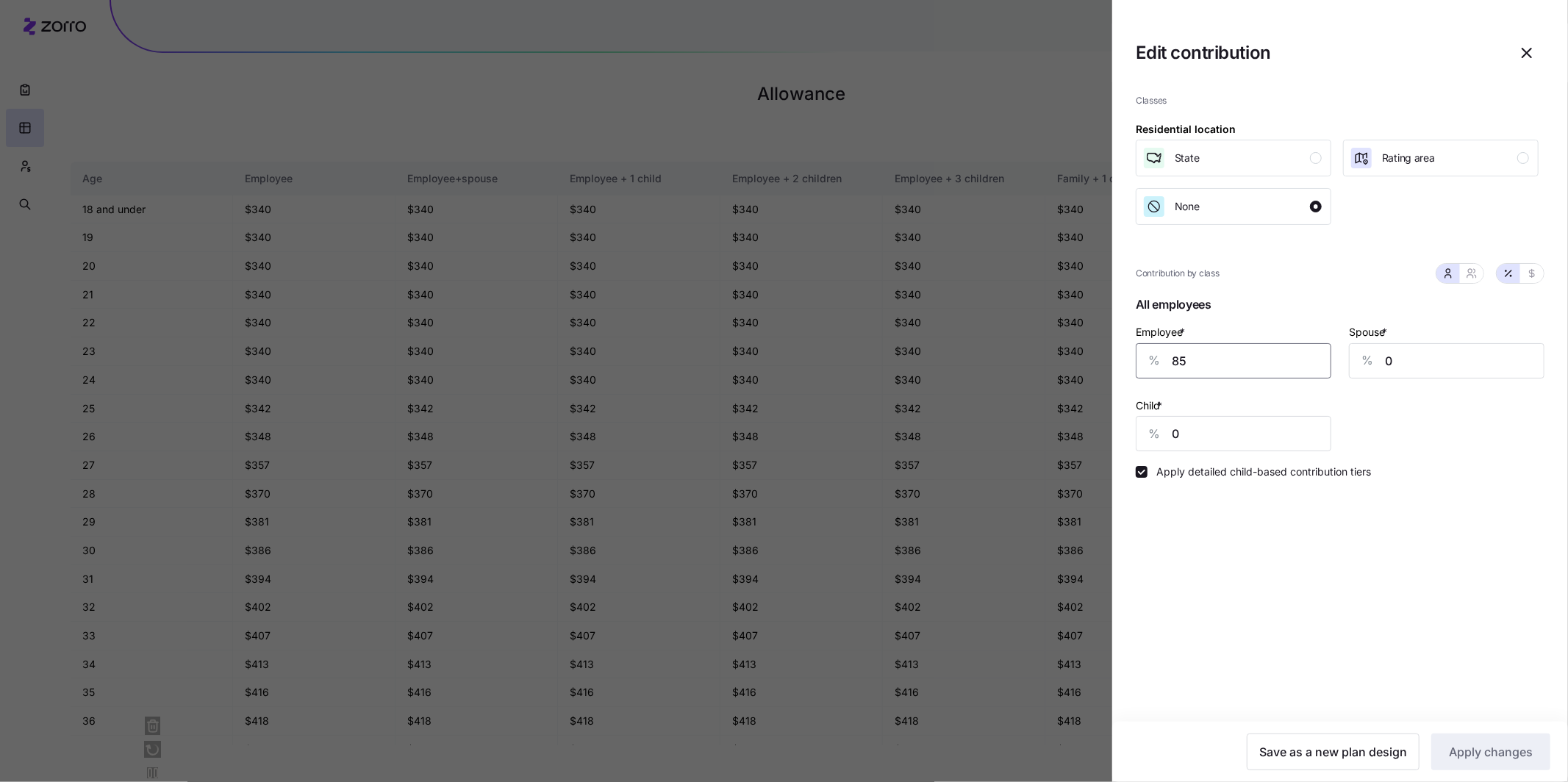
click at [1220, 367] on input "85" at bounding box center [1233, 360] width 195 height 35
drag, startPoint x: 1218, startPoint y: 364, endPoint x: 1105, endPoint y: 353, distance: 113.5
click at [1105, 781] on div "Edit contribution Classes Residential location State Rating area None Contribut…" at bounding box center [784, 782] width 1568 height 0
type input "90"
click at [1533, 753] on button "Apply changes" at bounding box center [1491, 751] width 119 height 37
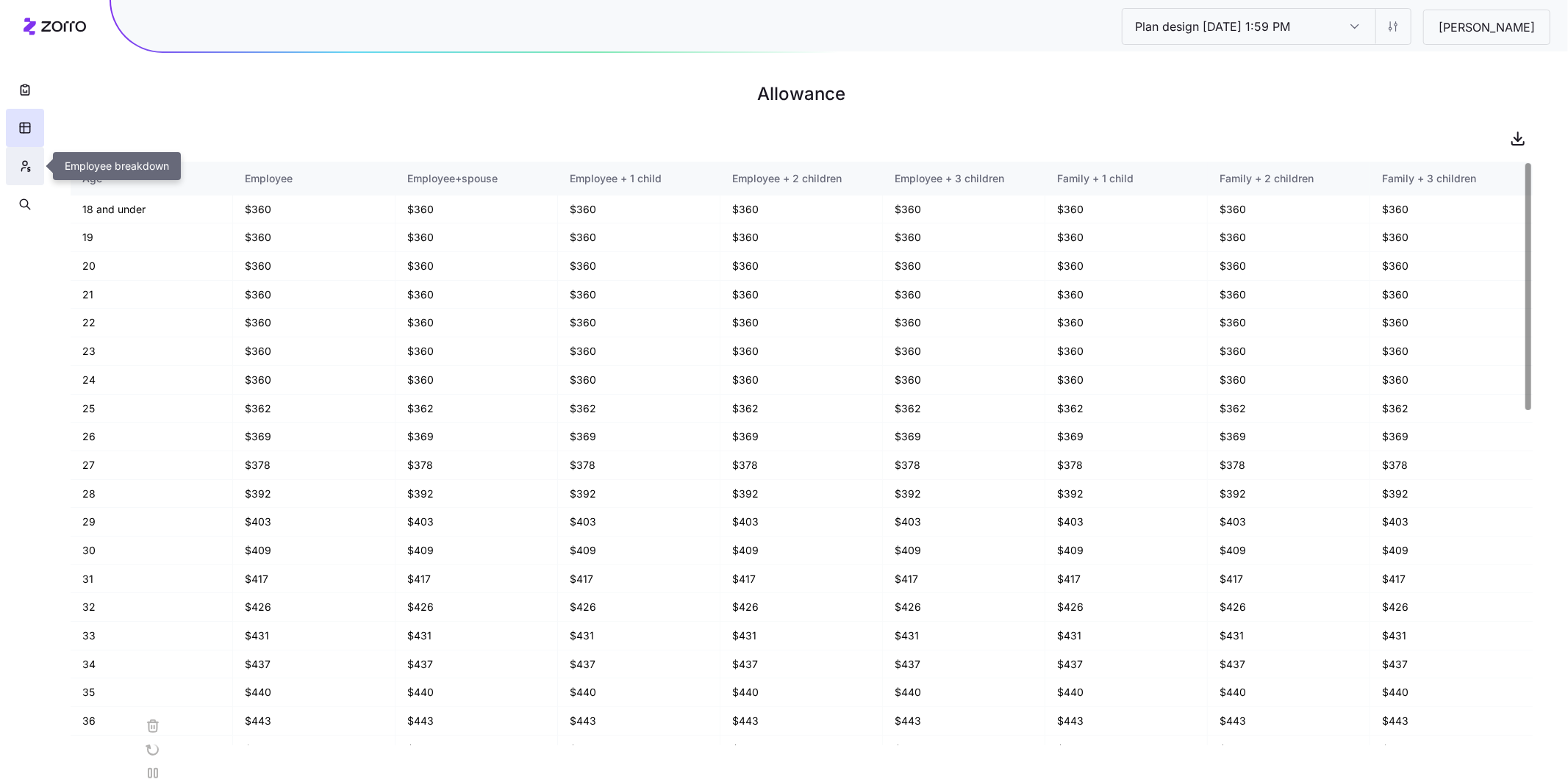
click at [26, 164] on icon "button" at bounding box center [24, 166] width 13 height 15
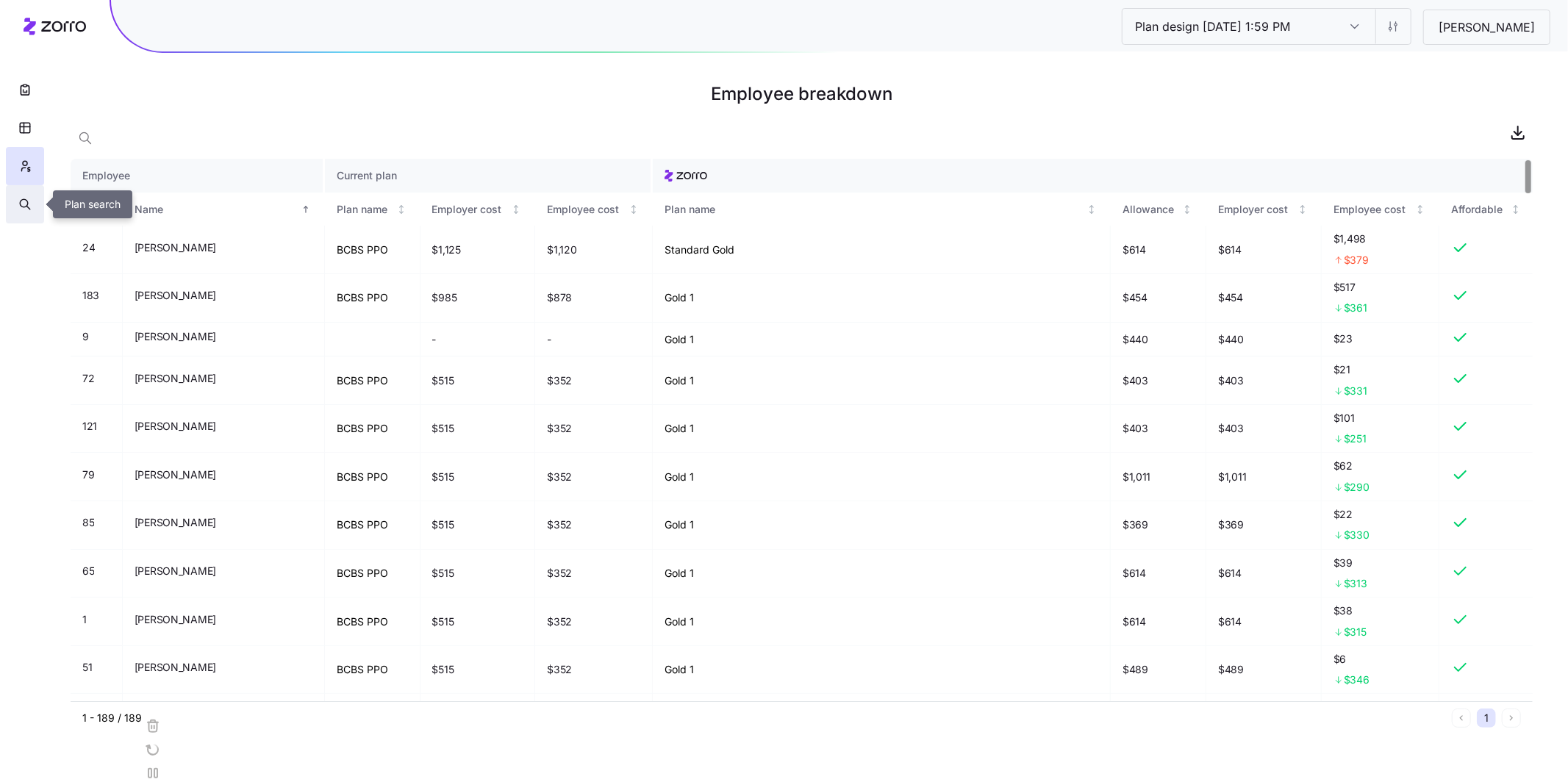
click at [18, 205] on icon "button" at bounding box center [24, 204] width 13 height 15
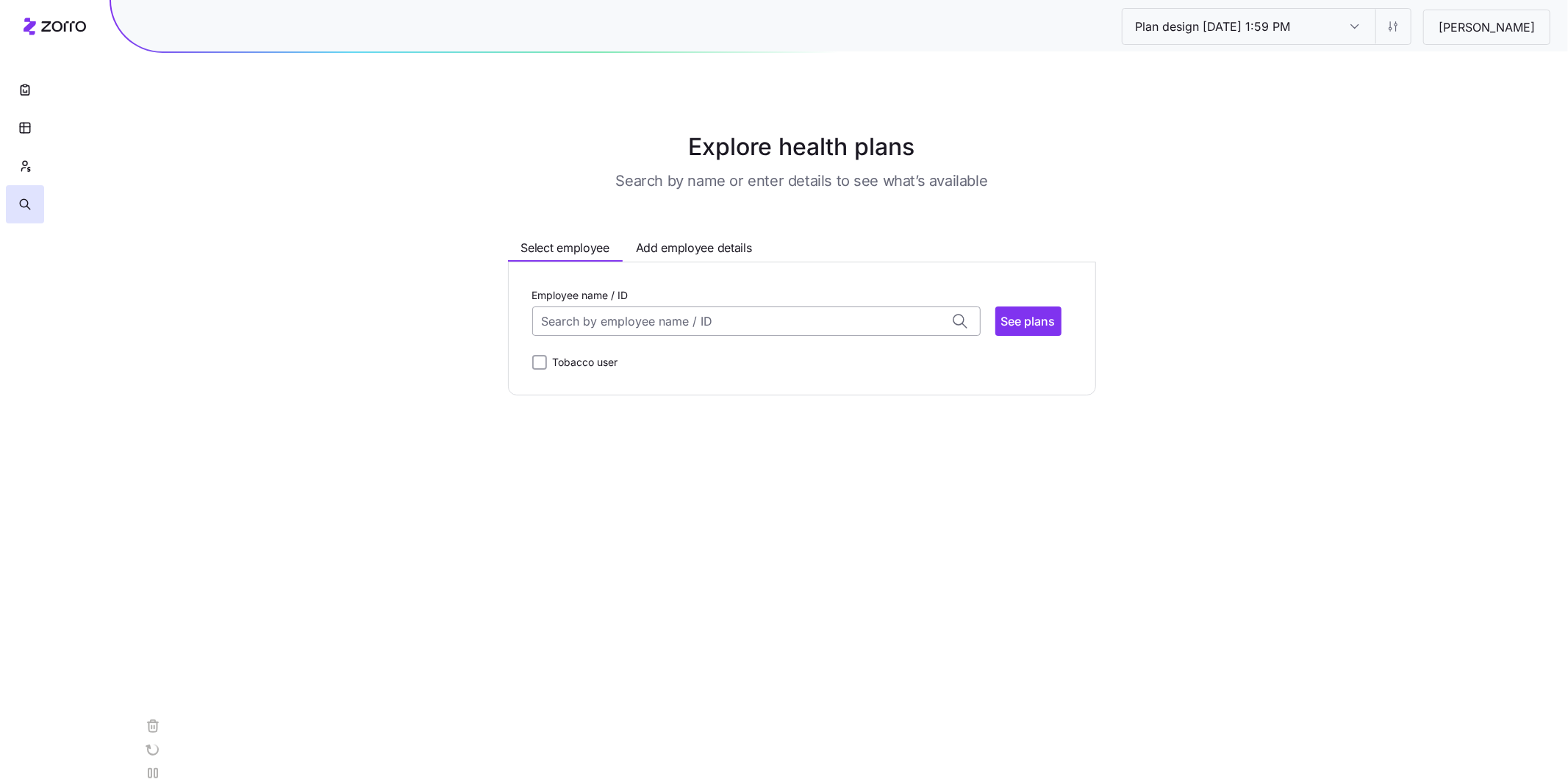
click at [715, 320] on input "Employee name / ID" at bounding box center [756, 321] width 449 height 29
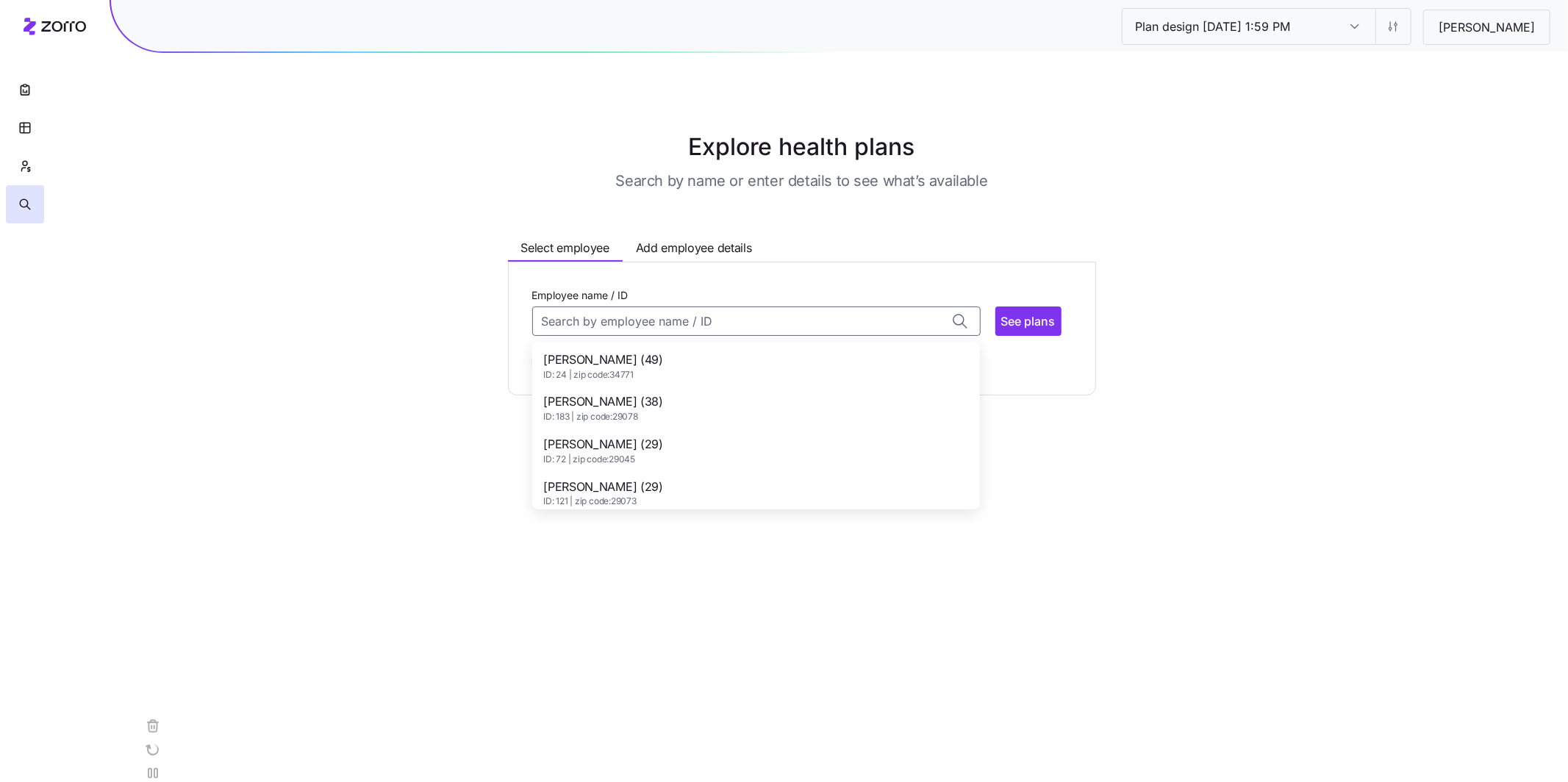
click at [650, 365] on div "[PERSON_NAME] (49) ID: 24 | zip code: 34771" at bounding box center [756, 366] width 442 height 43
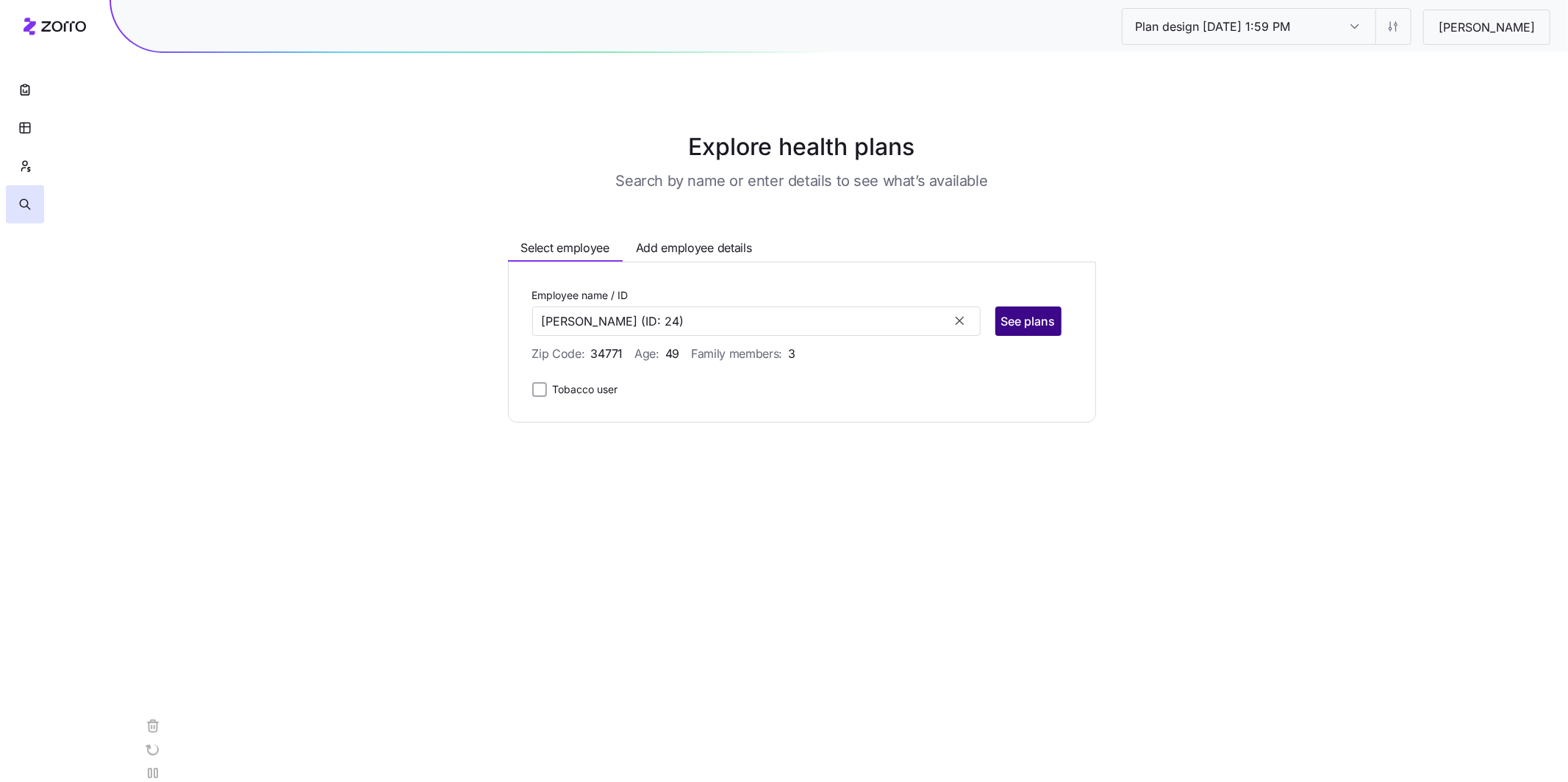
type input "[PERSON_NAME]"
click at [1035, 322] on span "See plans" at bounding box center [1028, 321] width 54 height 18
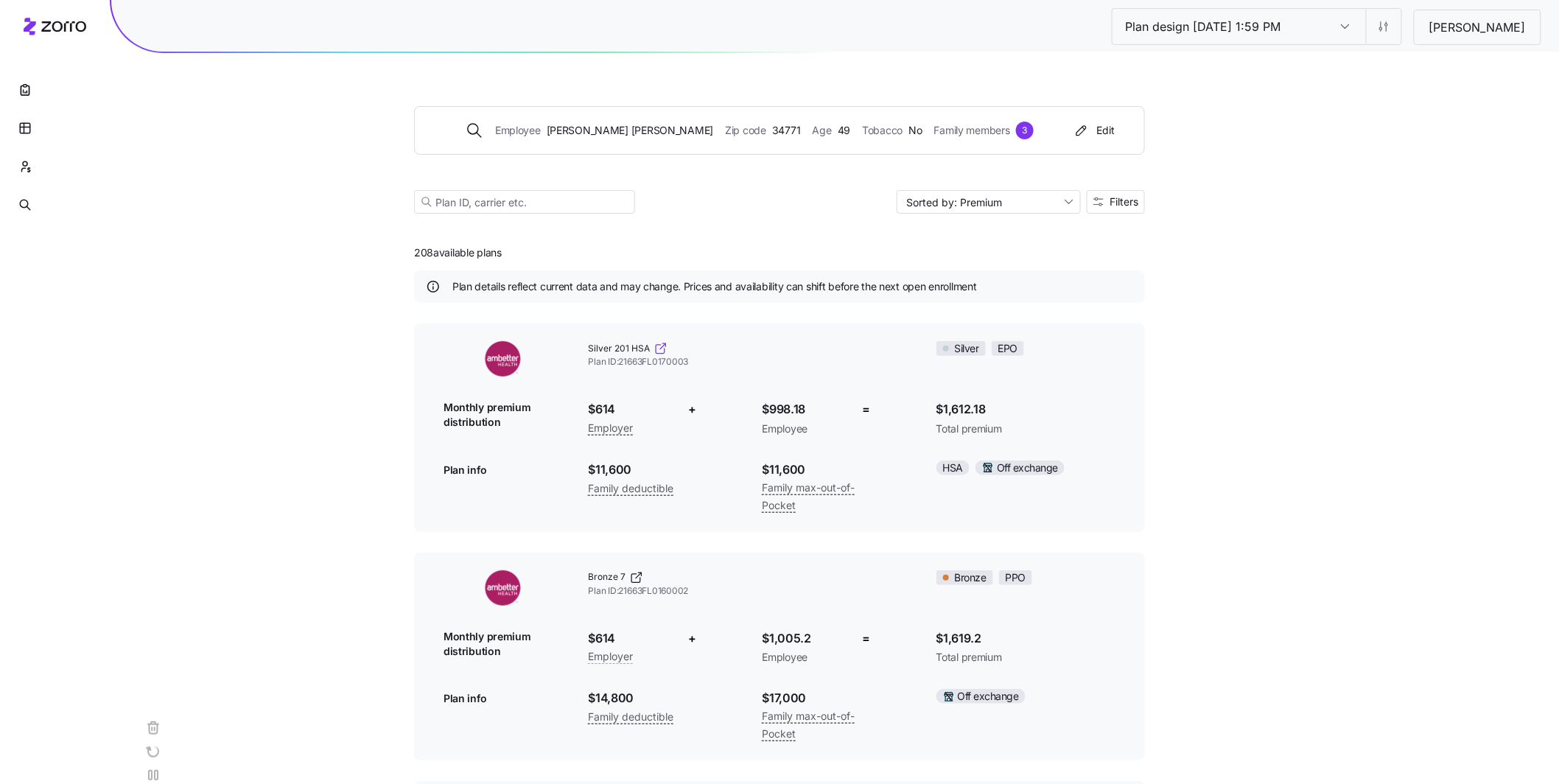
scroll to position [3, 0]
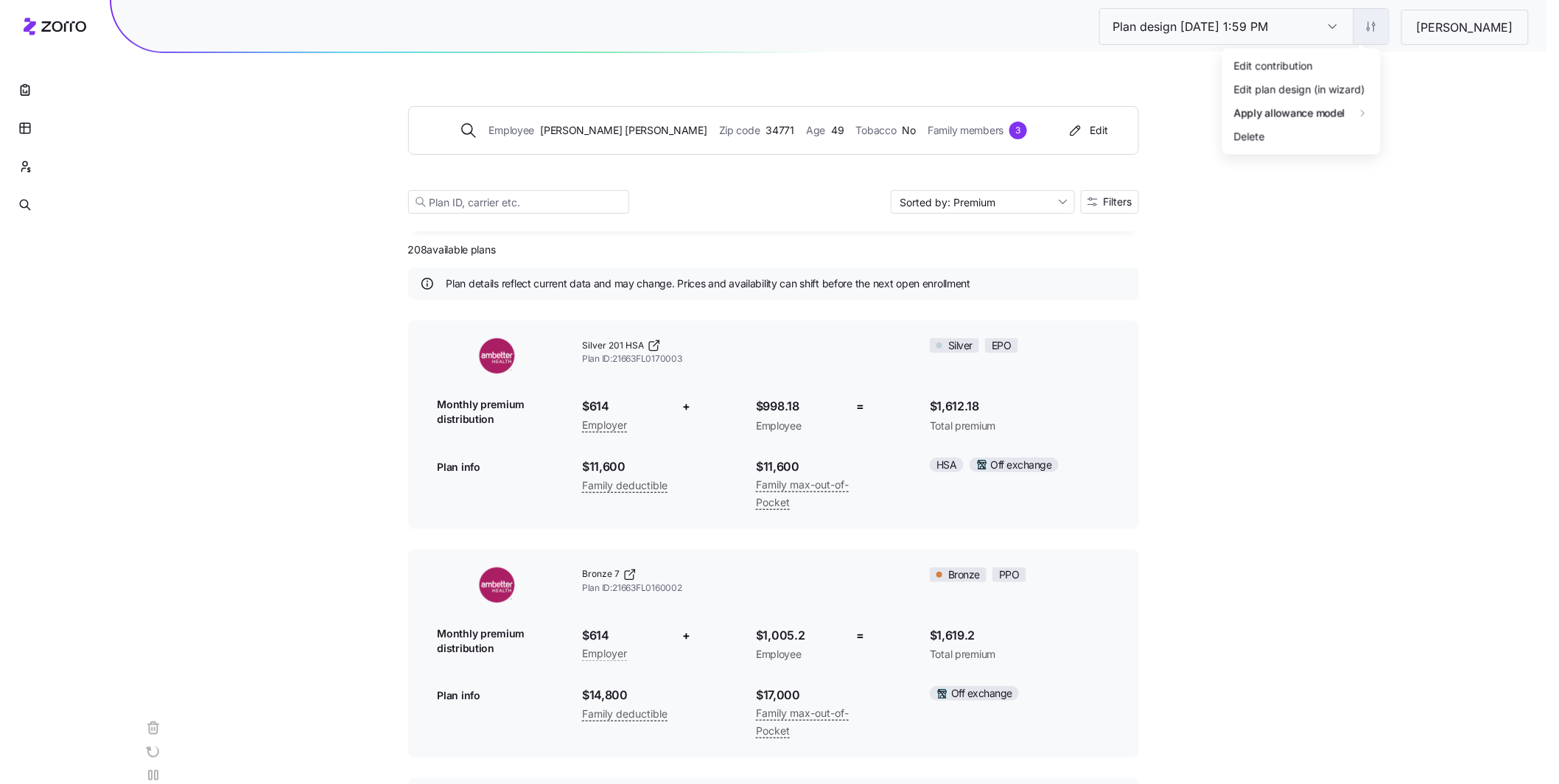
click at [1349, 31] on html "Plan design [DATE] 1:59 PM Plan design [DATE] 1:59 PM Constantia Blythewood Emp…" at bounding box center [779, 731] width 1559 height 1467
click at [1319, 64] on div "Edit contribution" at bounding box center [1292, 65] width 147 height 23
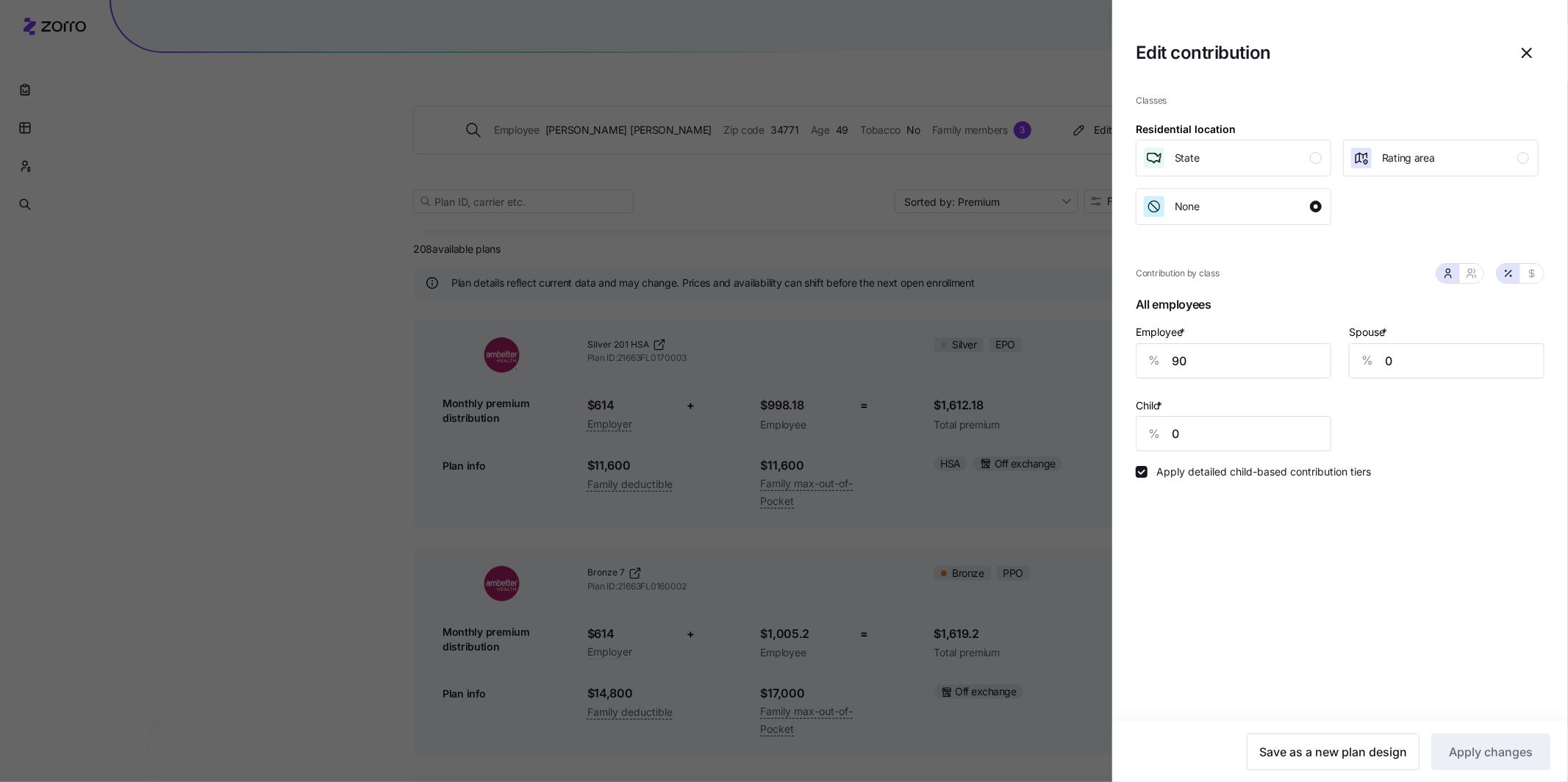
click at [1520, 48] on icon "button" at bounding box center [1527, 52] width 18 height 18
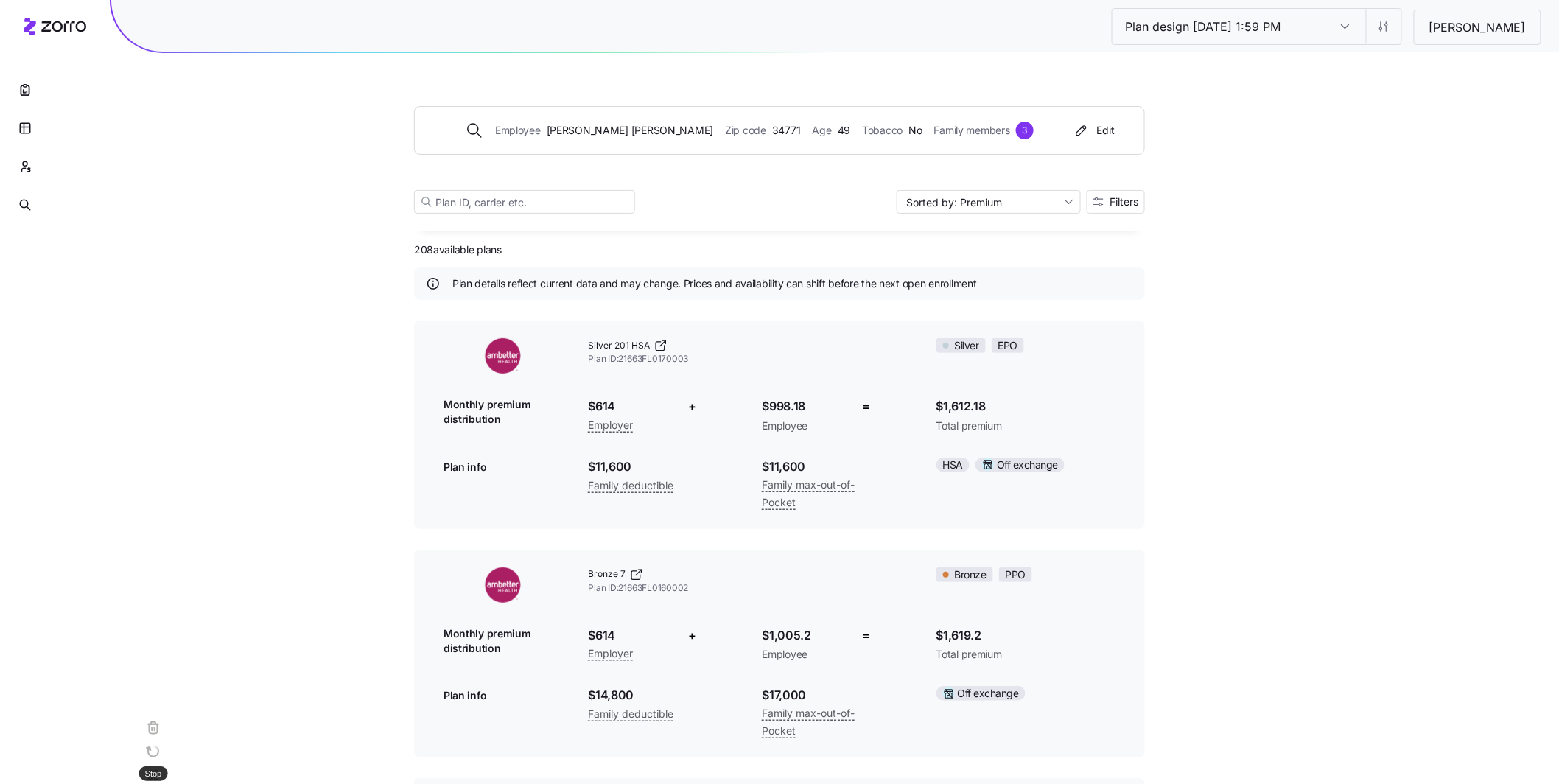
click at [147, 783] on rect at bounding box center [141, 799] width 10 height 10
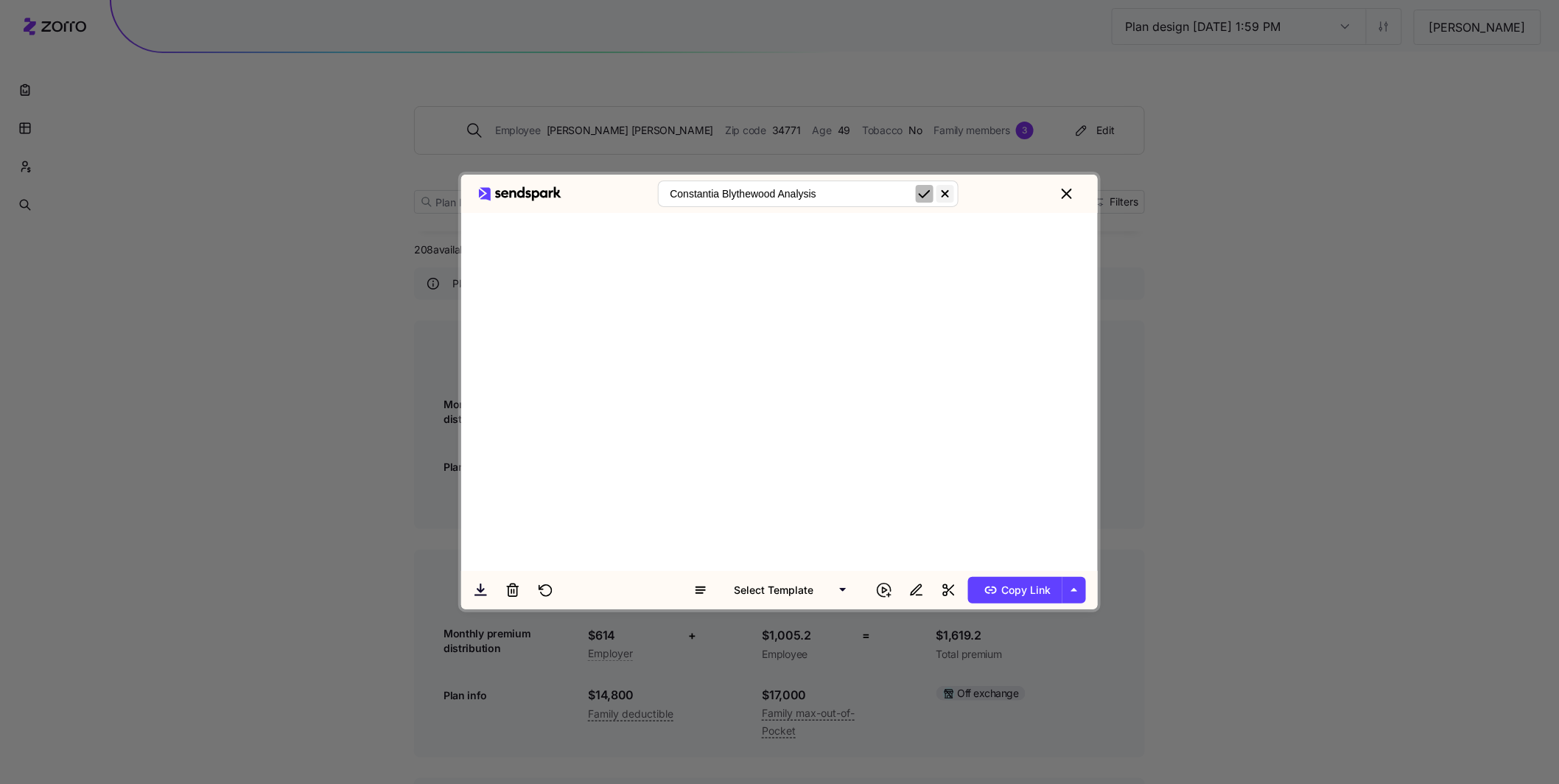
type input "Constantia Blythewood Analysis"
click at [929, 200] on icon "submit" at bounding box center [925, 194] width 18 height 18
click at [1024, 588] on span "Copy Link" at bounding box center [1015, 589] width 72 height 23
click at [1071, 197] on icon "close" at bounding box center [1067, 194] width 9 height 9
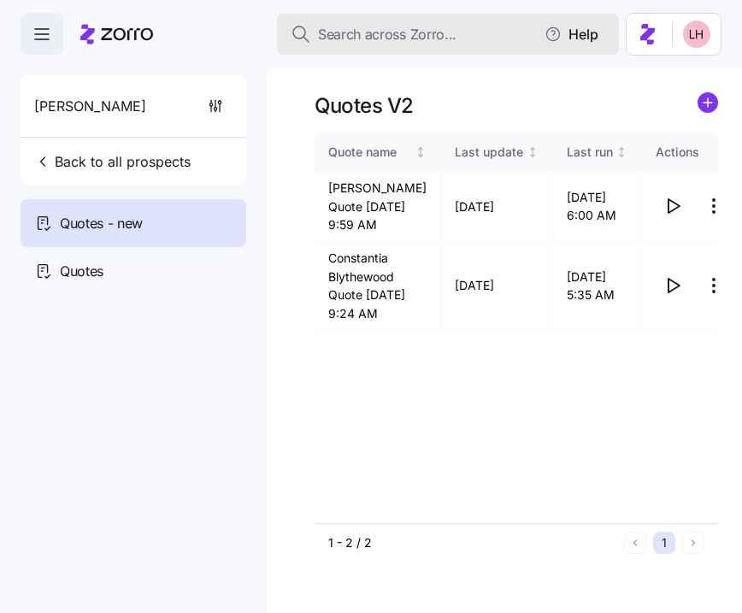
click at [391, 35] on span "Search across Zorro..." at bounding box center [387, 34] width 139 height 21
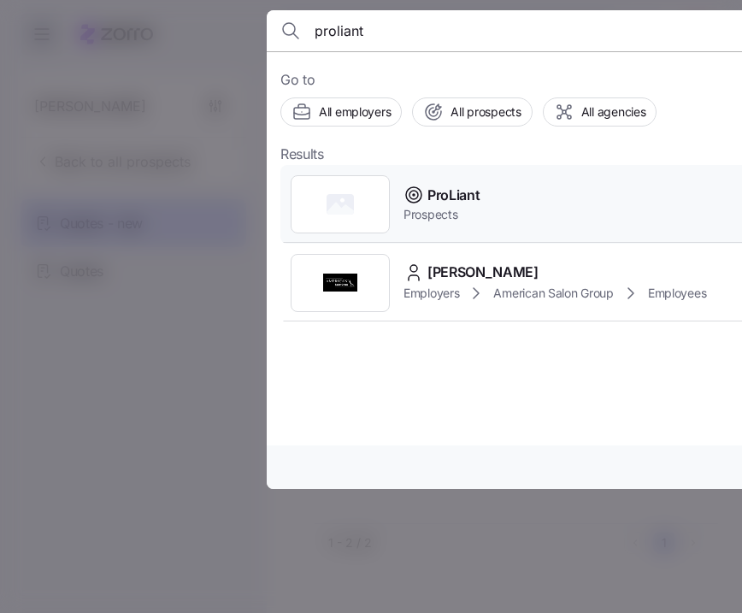
type input "proliant"
click at [511, 212] on div "ProLiant Prospects" at bounding box center [617, 204] width 674 height 79
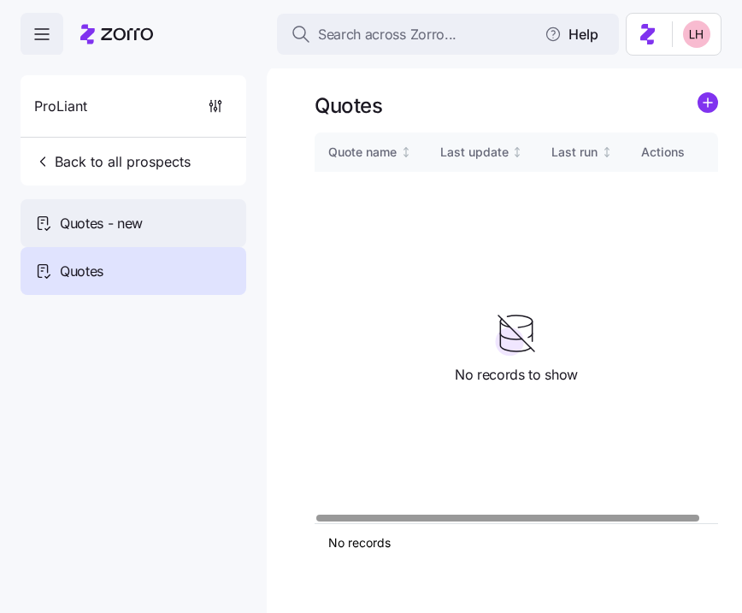
click at [97, 223] on span "Quotes - new" at bounding box center [101, 223] width 83 height 21
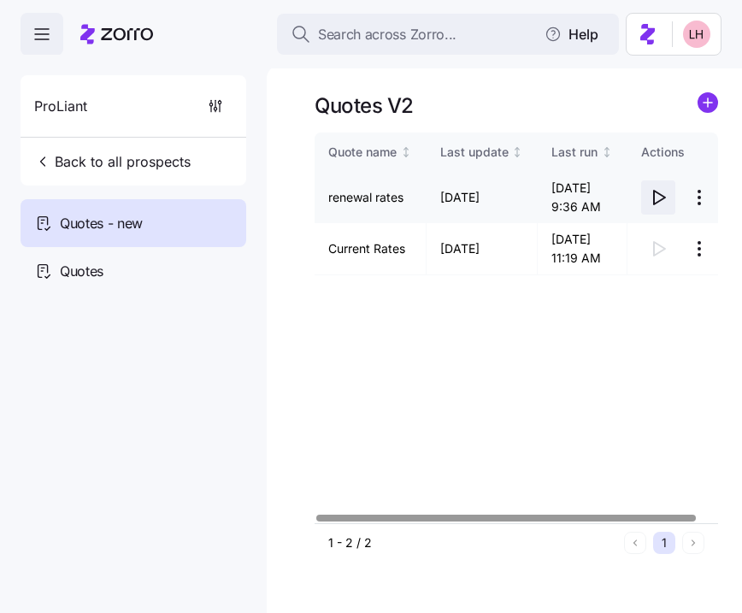
click at [664, 201] on icon "button" at bounding box center [658, 197] width 21 height 21
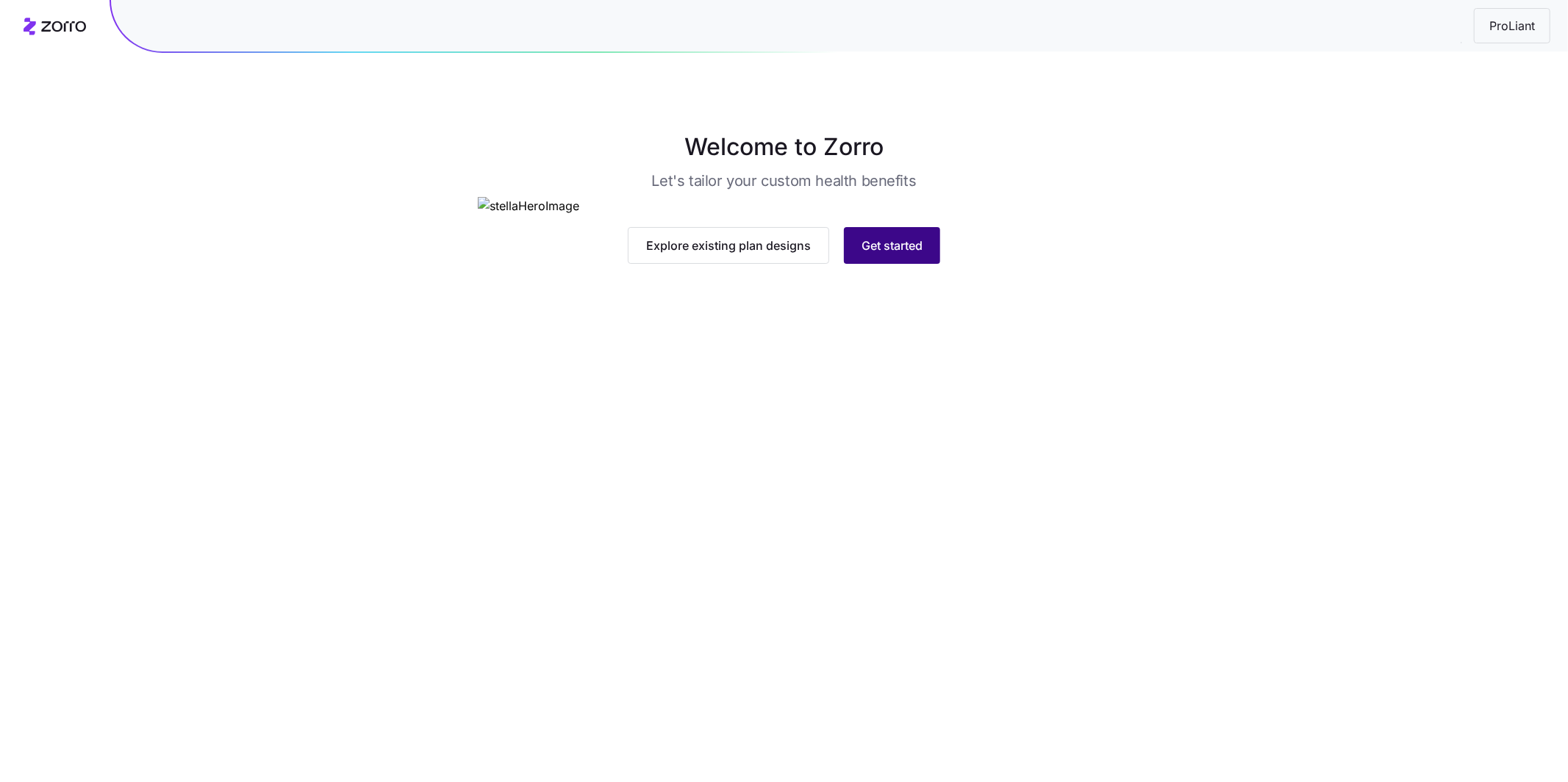
click at [707, 254] on span "Get started" at bounding box center [891, 245] width 61 height 18
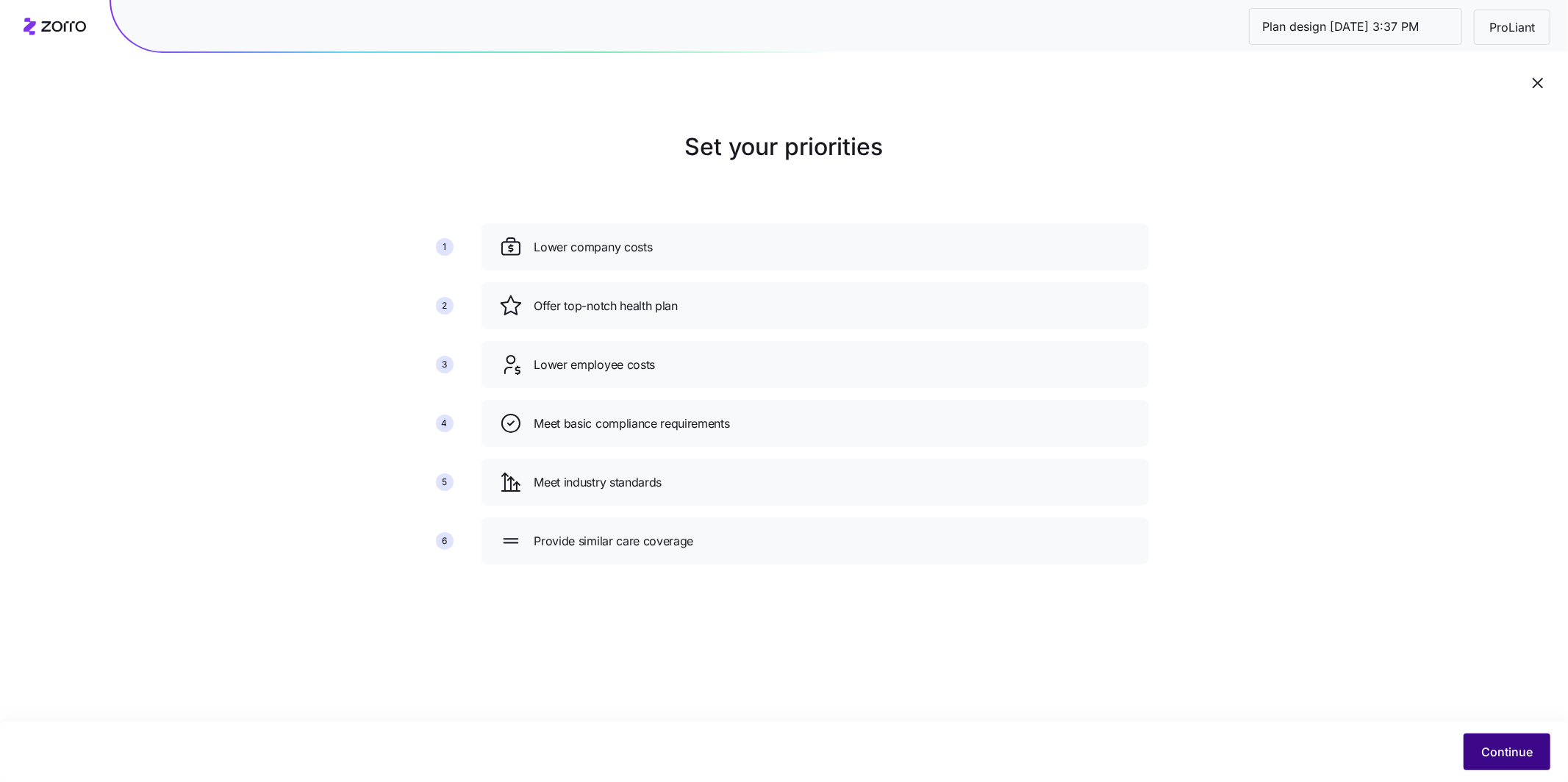
click at [707, 584] on span "Continue" at bounding box center [1507, 751] width 52 height 18
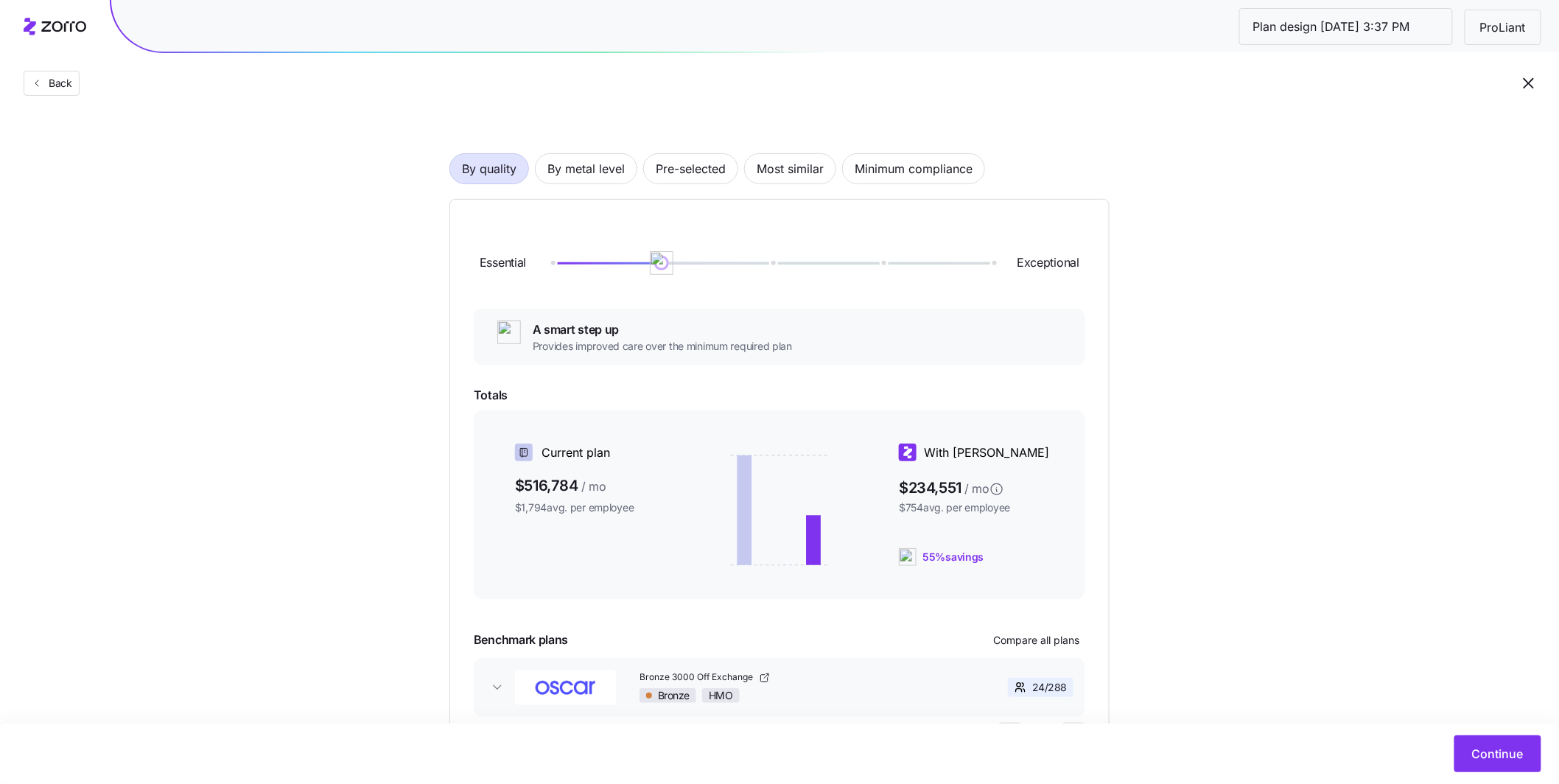
scroll to position [69, 0]
click at [709, 177] on span "Most similar" at bounding box center [790, 171] width 67 height 29
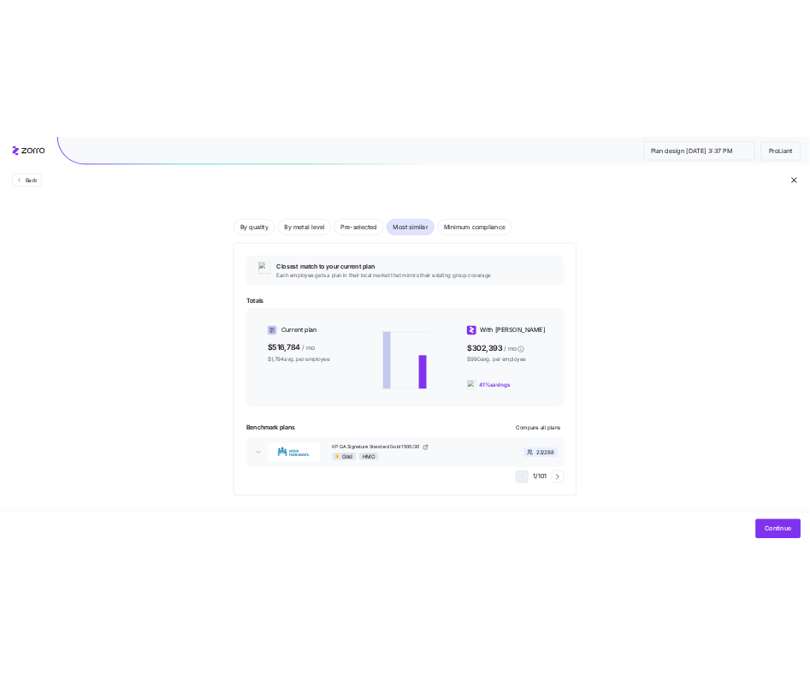
scroll to position [75, 0]
